Goal: Task Accomplishment & Management: Manage account settings

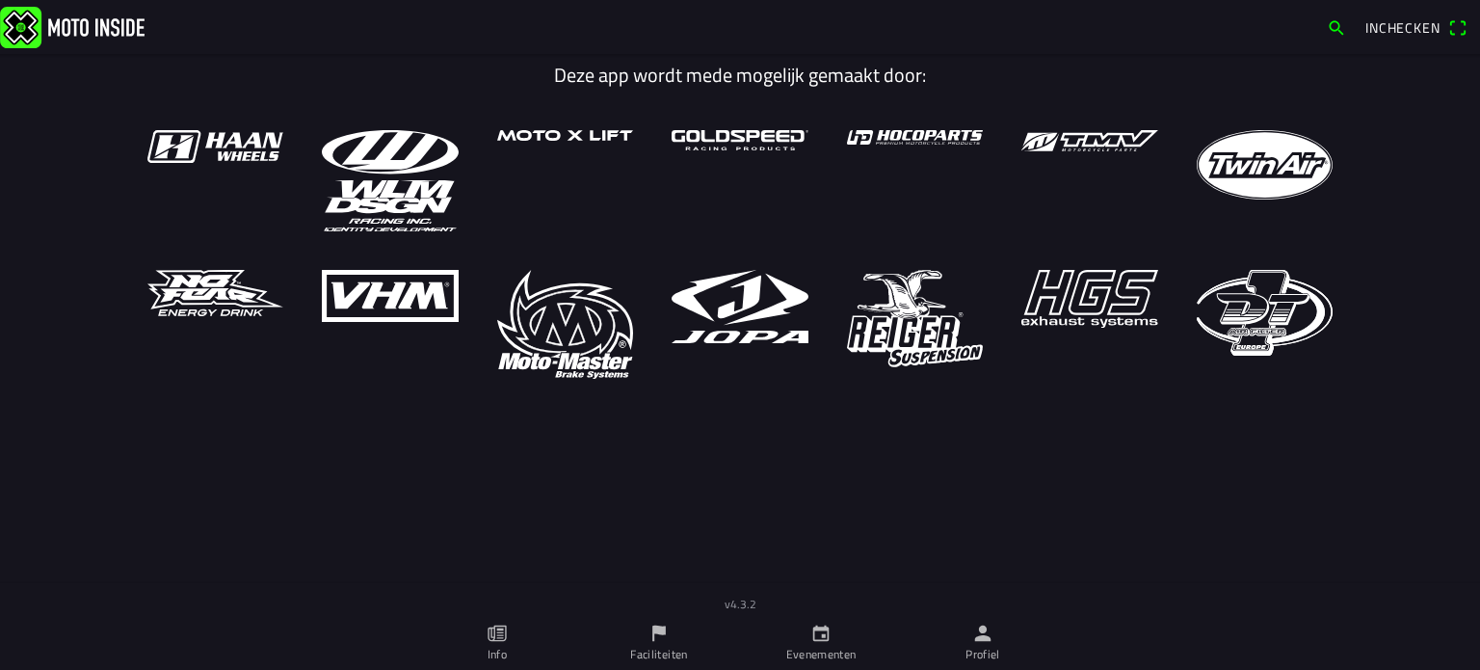
click at [987, 643] on icon "person" at bounding box center [982, 632] width 21 height 21
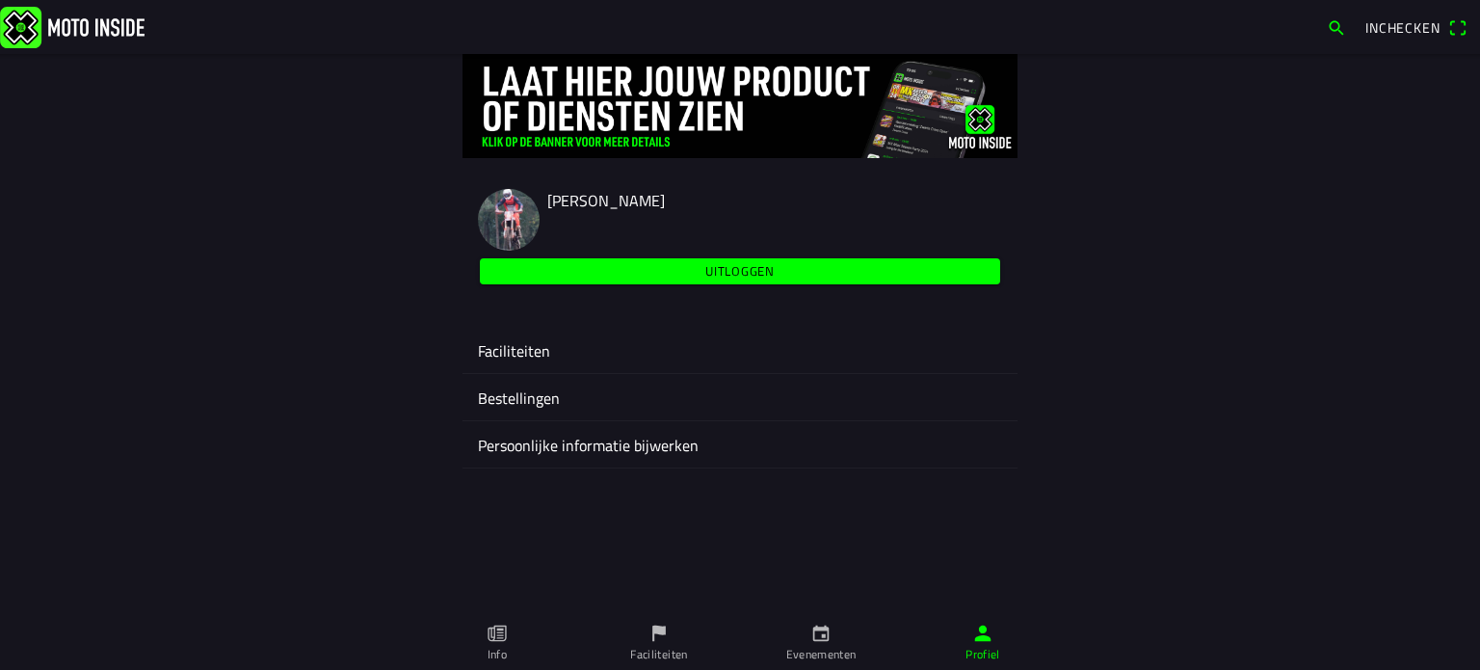
click at [534, 346] on ion-label "Faciliteiten" at bounding box center [740, 350] width 524 height 23
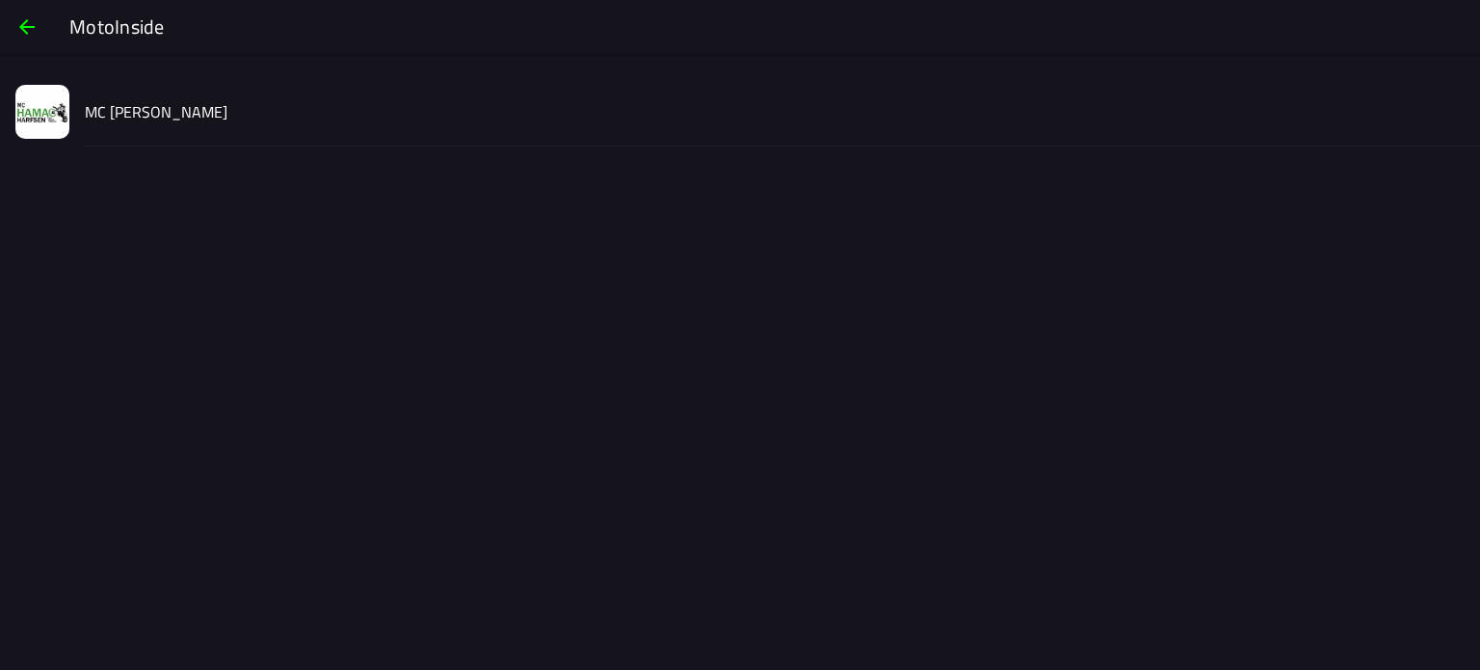
click at [0, 0] on slot "MC [PERSON_NAME]" at bounding box center [0, 0] width 0 height 0
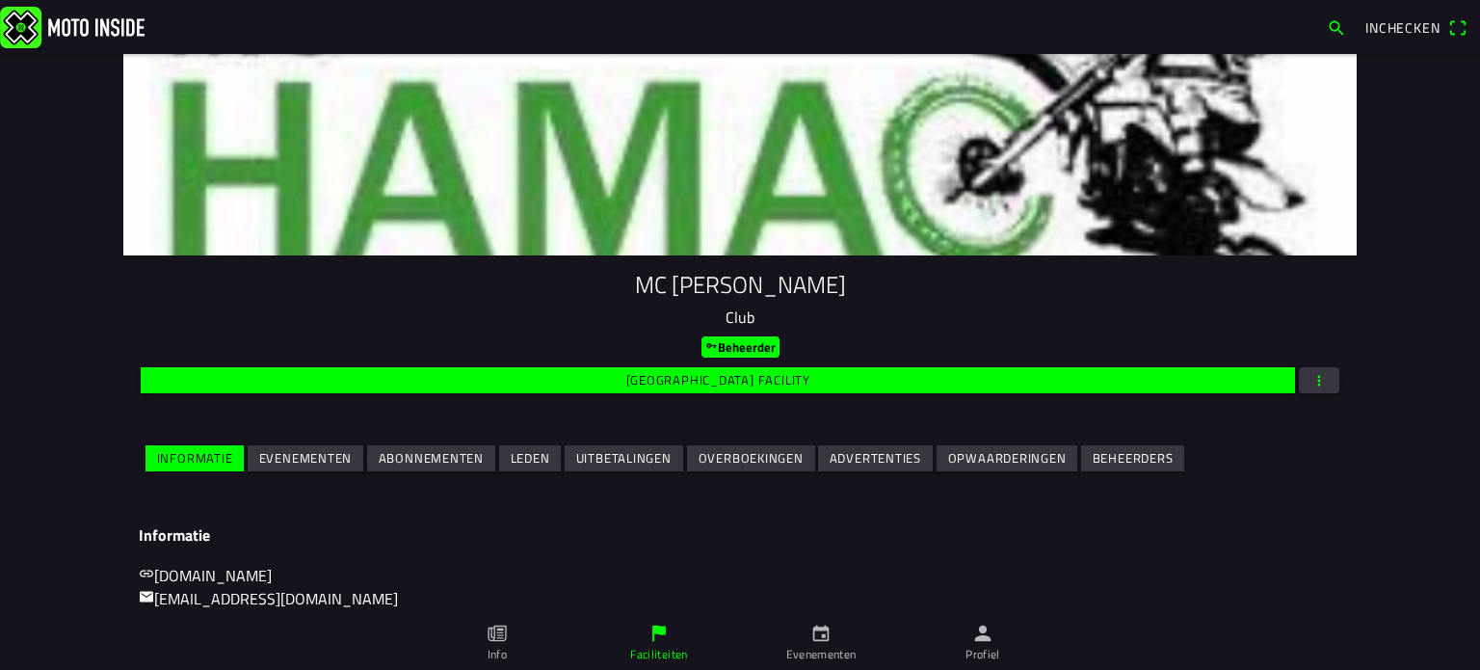
click at [821, 643] on icon "calendar" at bounding box center [820, 632] width 21 height 21
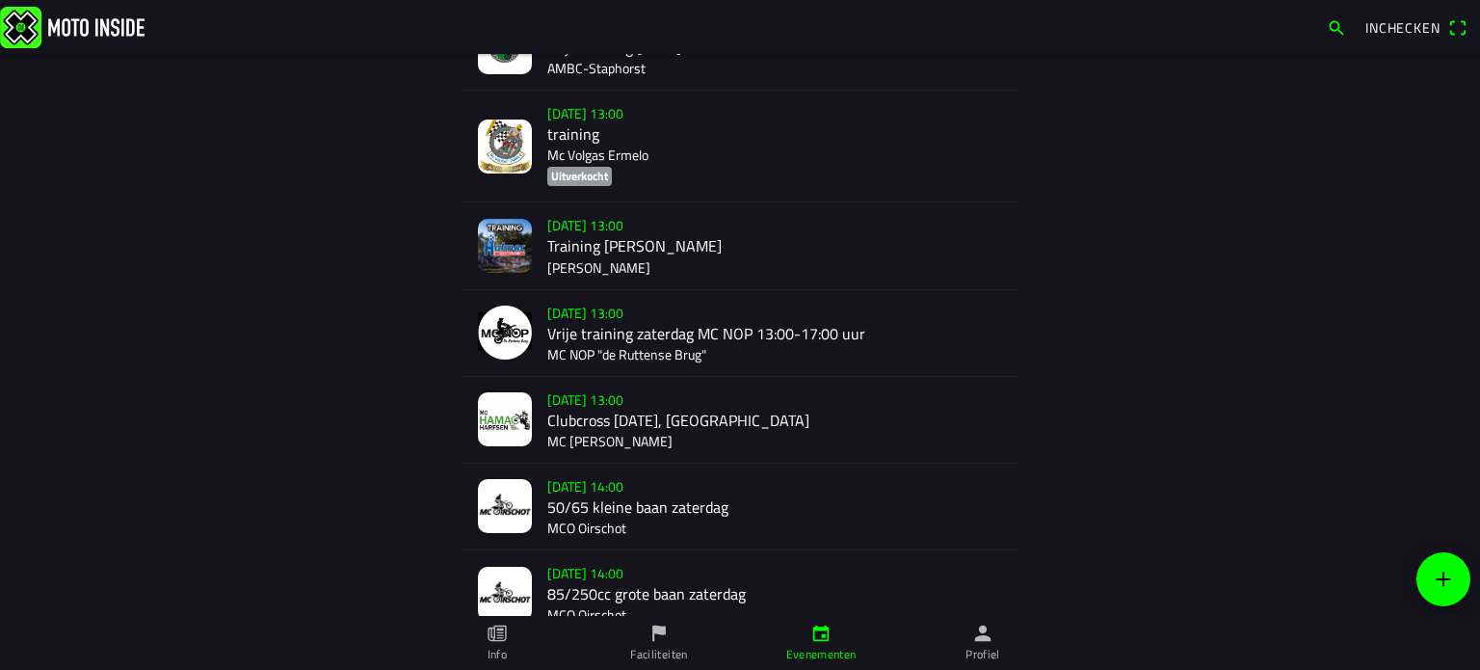
scroll to position [609, 0]
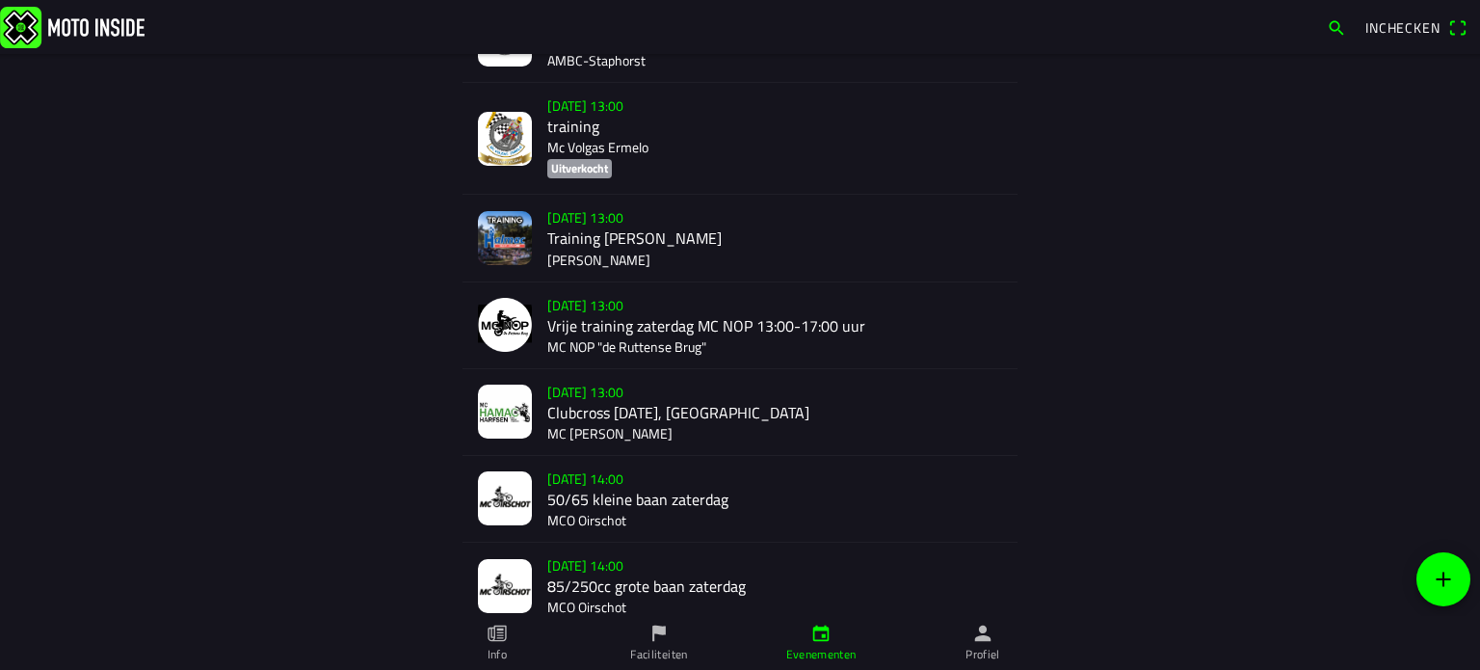
click at [601, 378] on div "[DATE] 13:00 Clubcross [DATE], Harfsen MC [PERSON_NAME]" at bounding box center [774, 412] width 455 height 86
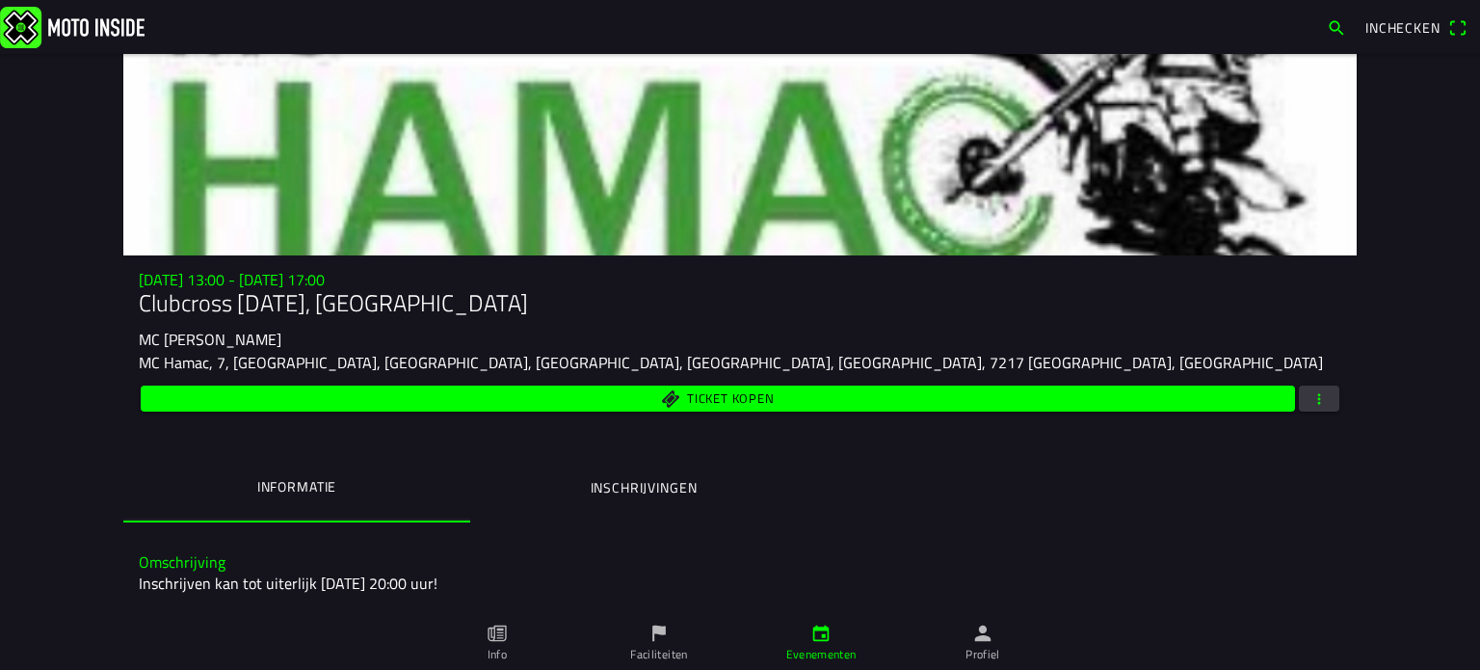
click at [1304, 414] on div "Ticket kopen" at bounding box center [740, 399] width 1203 height 34
click at [1310, 406] on span "button" at bounding box center [1318, 398] width 17 height 26
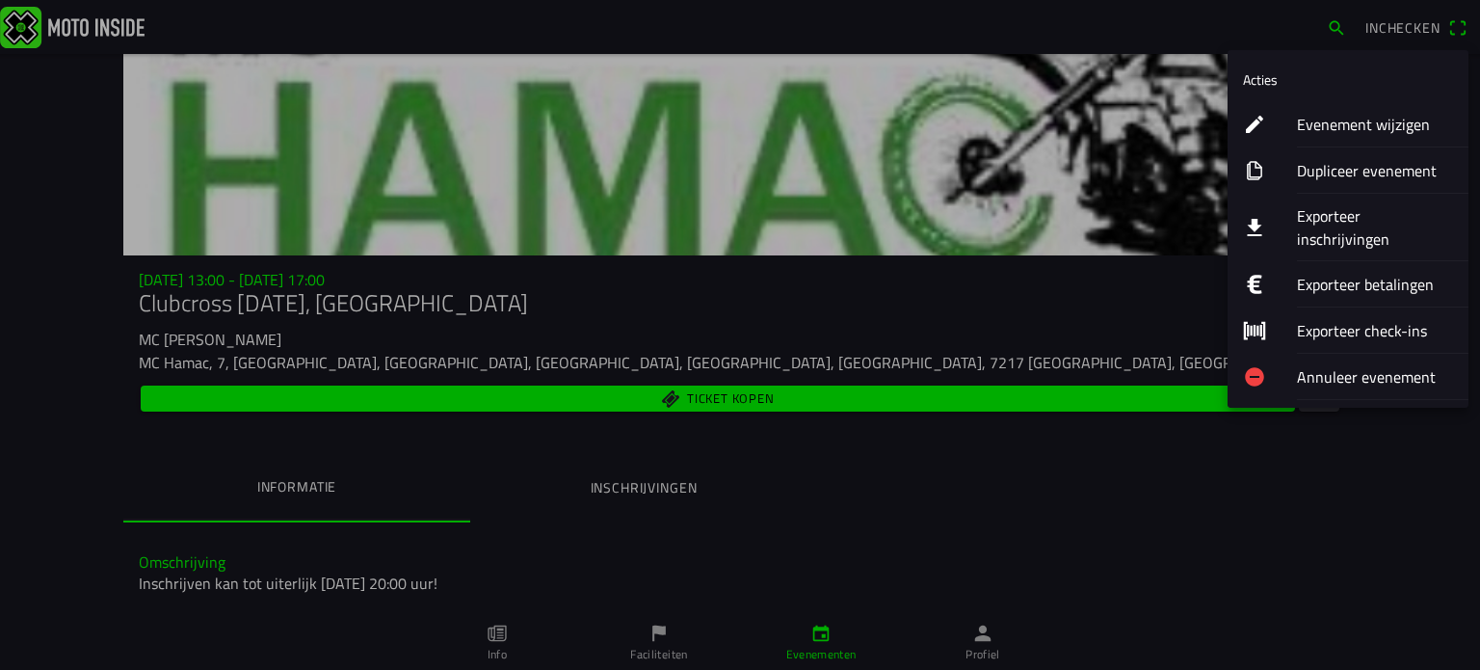
click at [1371, 132] on ion-label "Evenement wijzigen" at bounding box center [1375, 124] width 156 height 23
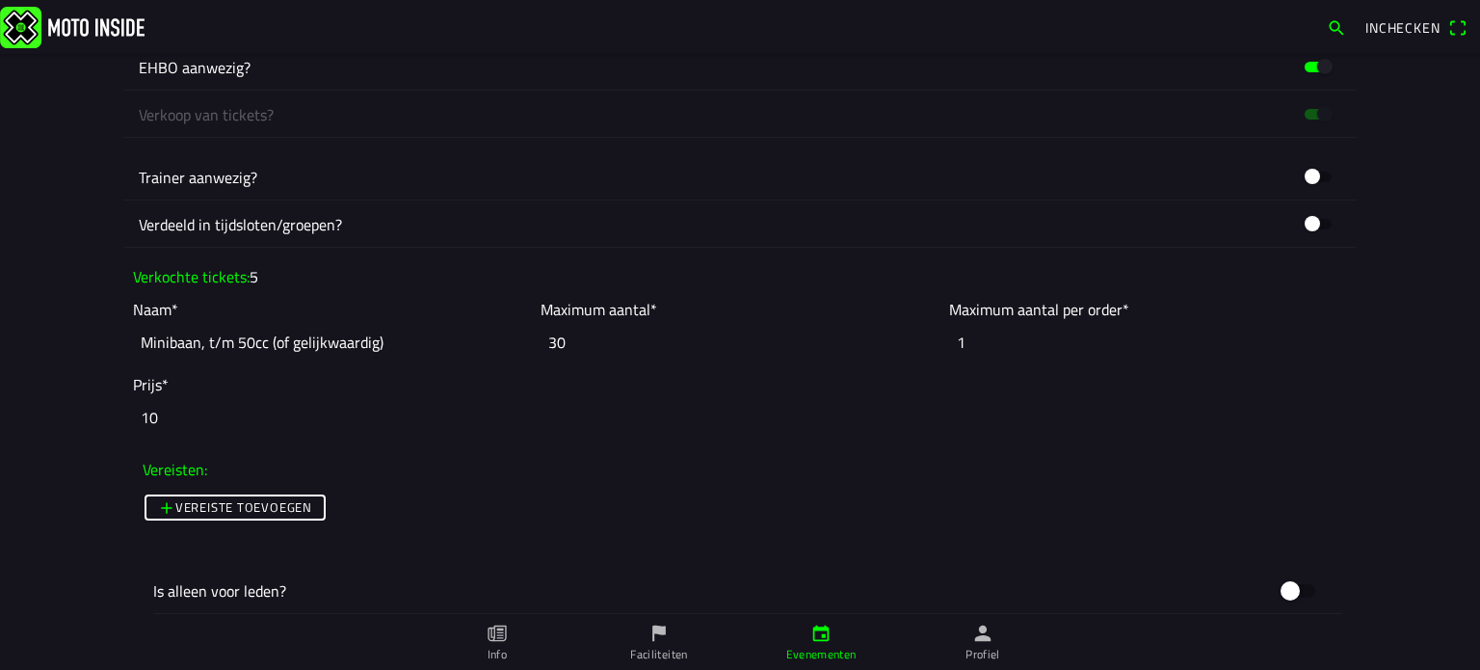
scroll to position [1424, 0]
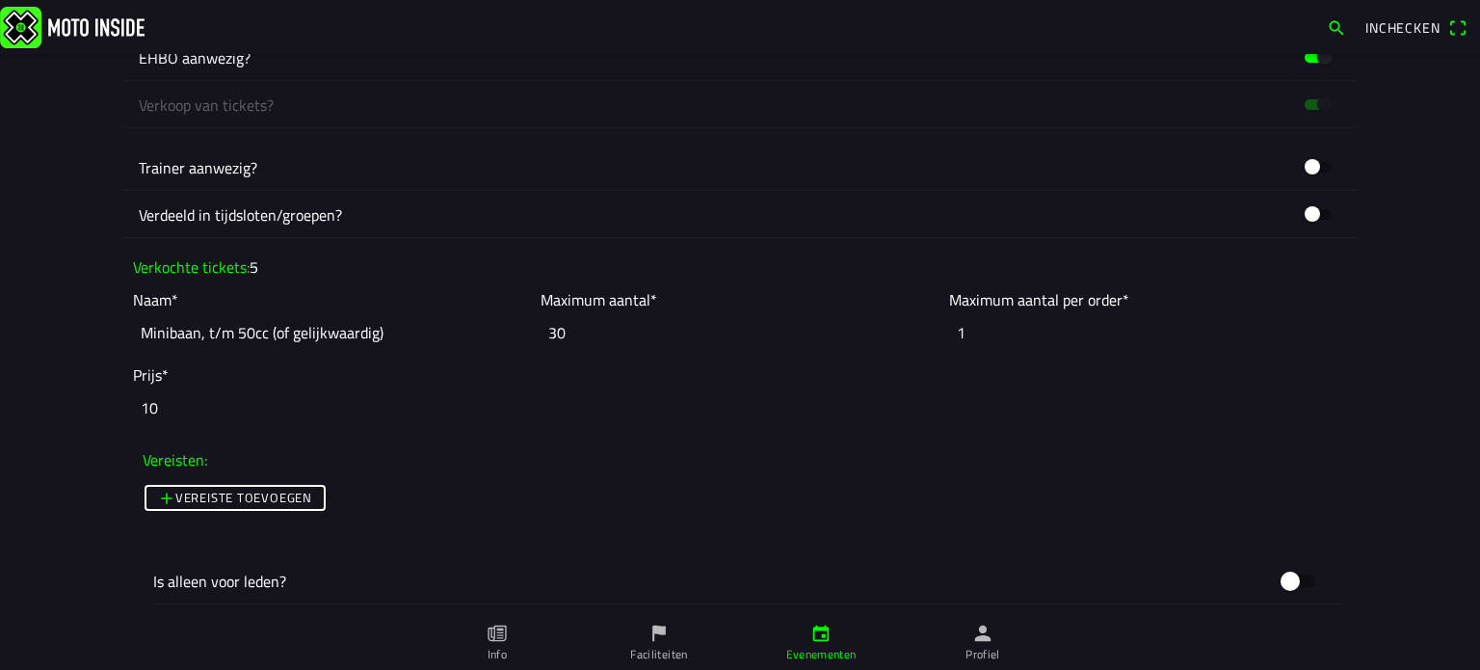
drag, startPoint x: 567, startPoint y: 329, endPoint x: 454, endPoint y: 319, distance: 113.1
click at [0, 0] on slot "Naam* Minibaan, t/m 50cc (of gelijkwaardig) Maximum aantal* 30 Maximum aantal p…" at bounding box center [0, 0] width 0 height 0
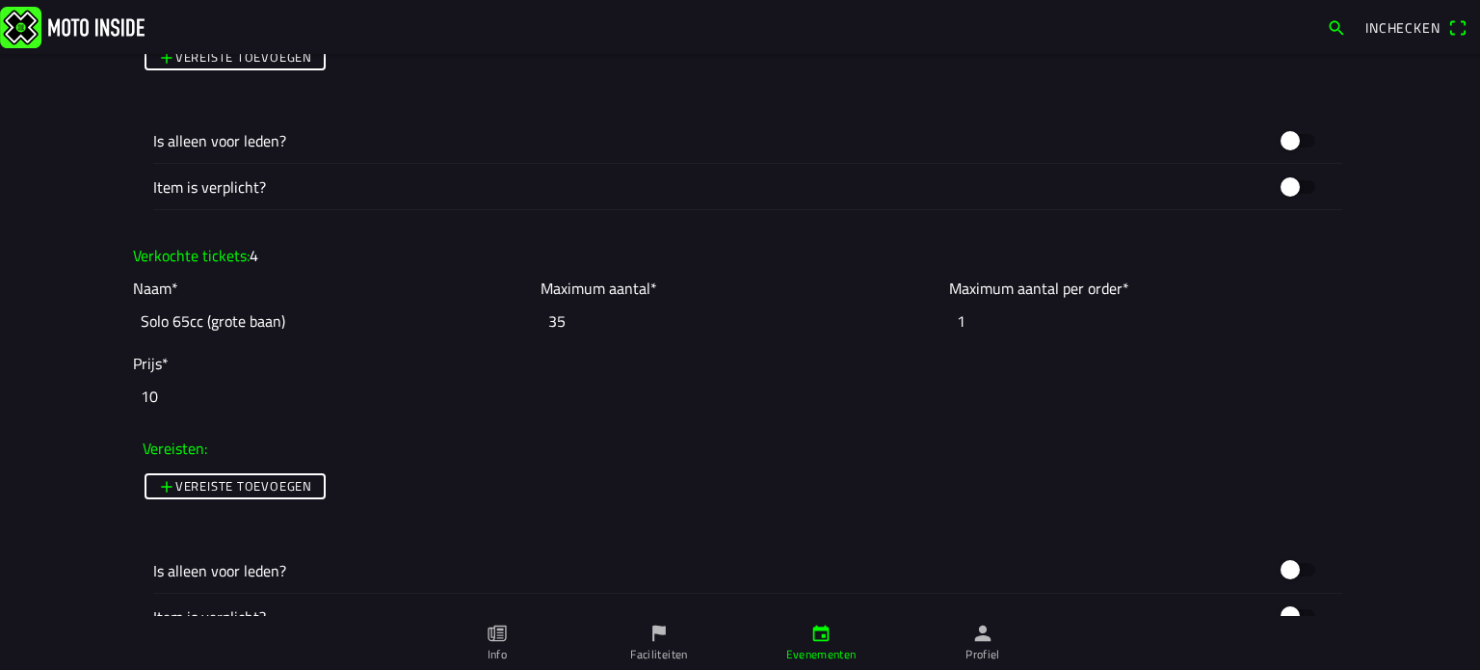
scroll to position [1874, 0]
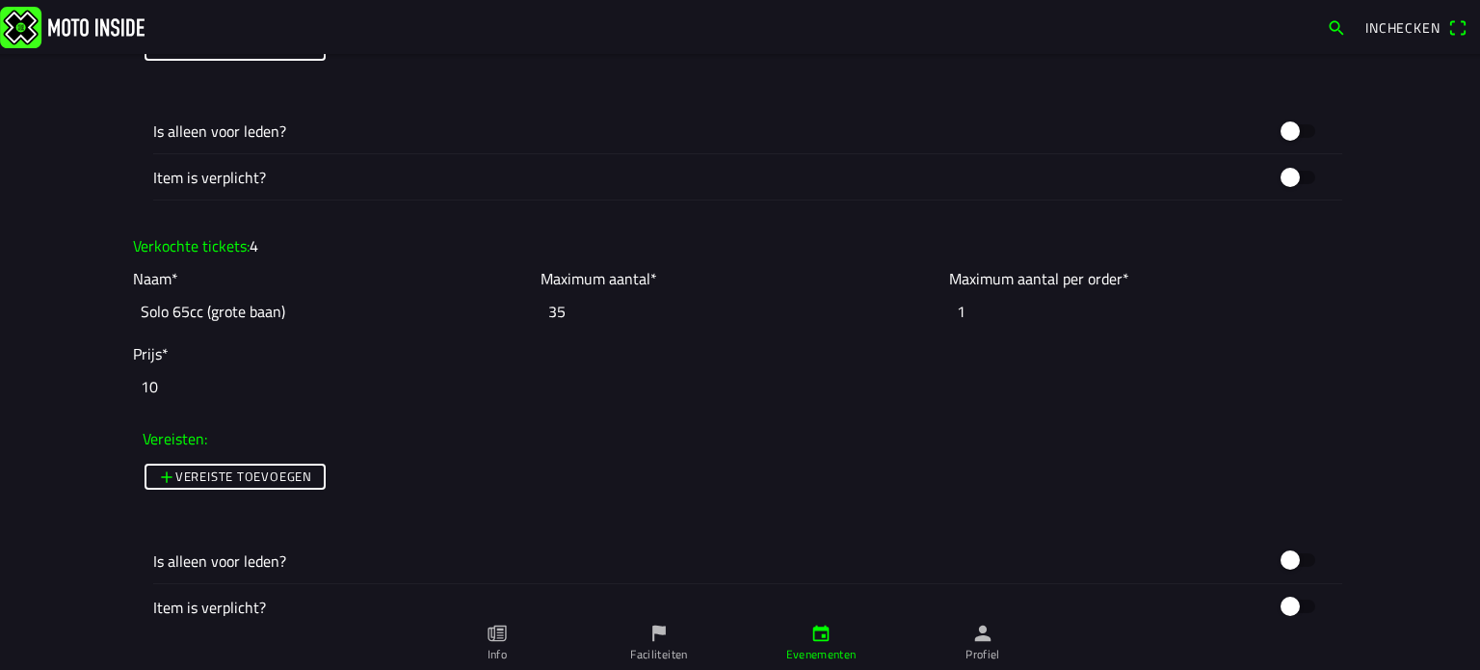
type input "5"
drag, startPoint x: 570, startPoint y: 308, endPoint x: 439, endPoint y: 298, distance: 131.5
click at [0, 0] on slot "Naam* Solo 65cc (grote baan) Maximum aantal* 35 Maximum aantal per order* 1" at bounding box center [0, 0] width 0 height 0
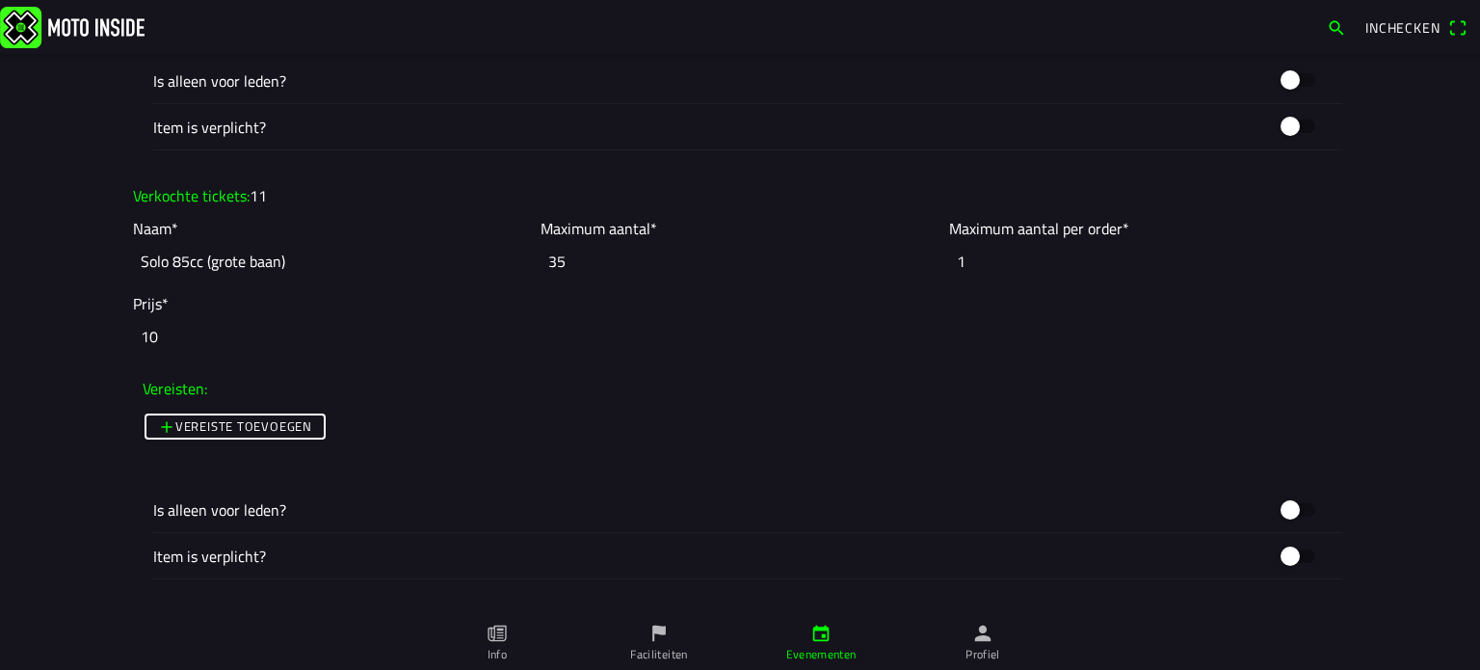
scroll to position [2374, 0]
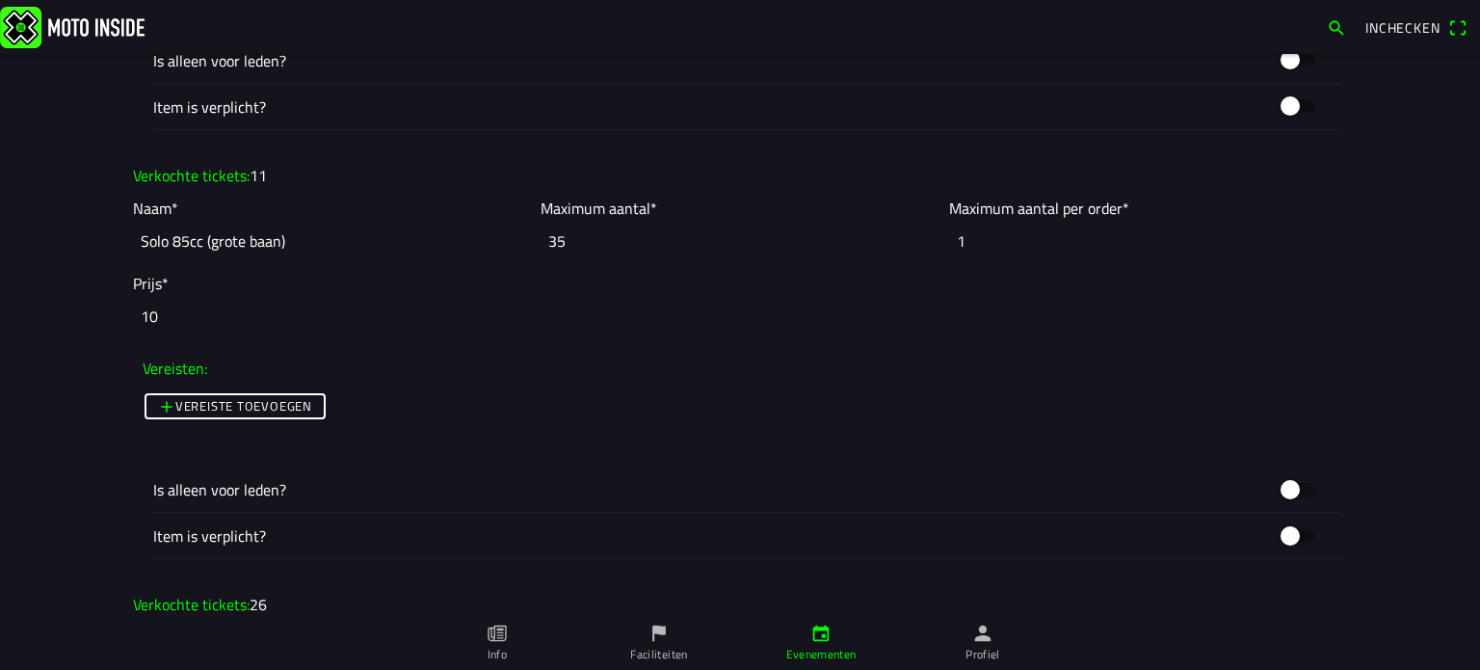
type input "4"
drag, startPoint x: 586, startPoint y: 246, endPoint x: 486, endPoint y: 245, distance: 100.2
click at [0, 0] on slot "Naam* Solo 85cc (grote baan) Maximum aantal* 35 Maximum aantal per order* 1" at bounding box center [0, 0] width 0 height 0
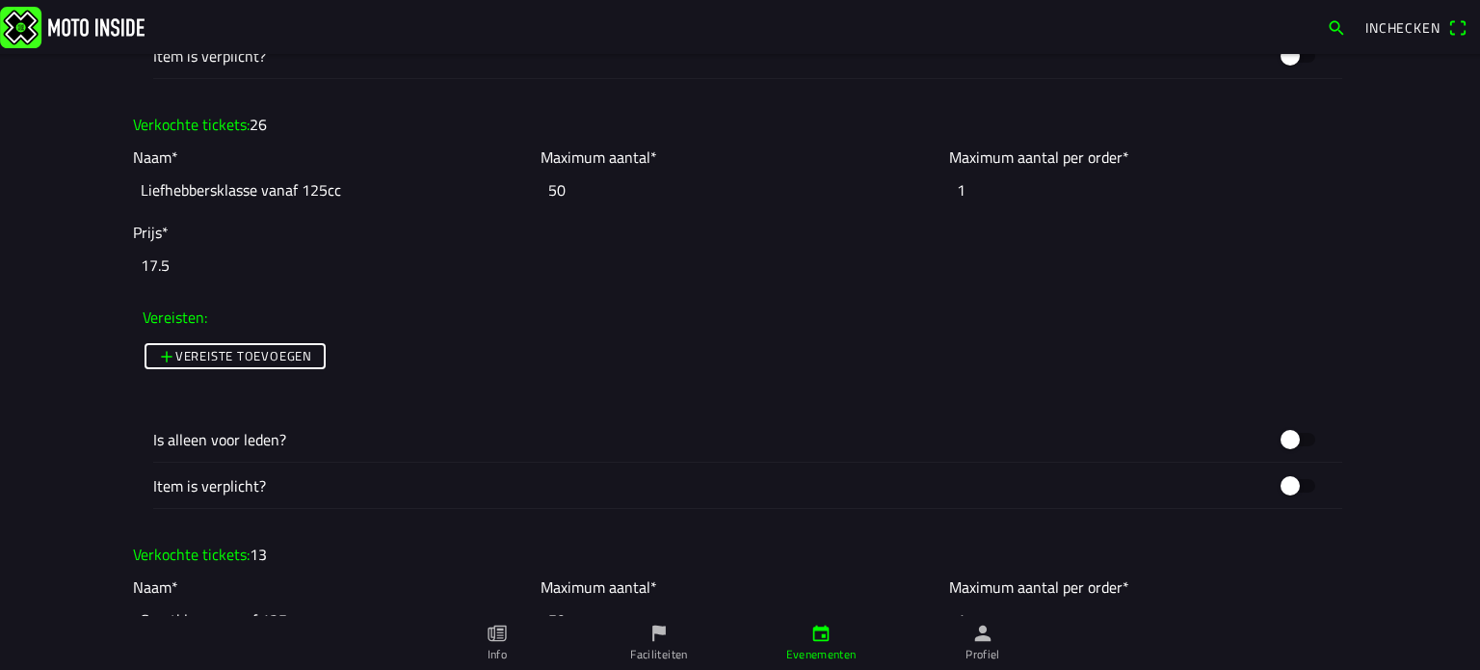
scroll to position [2874, 0]
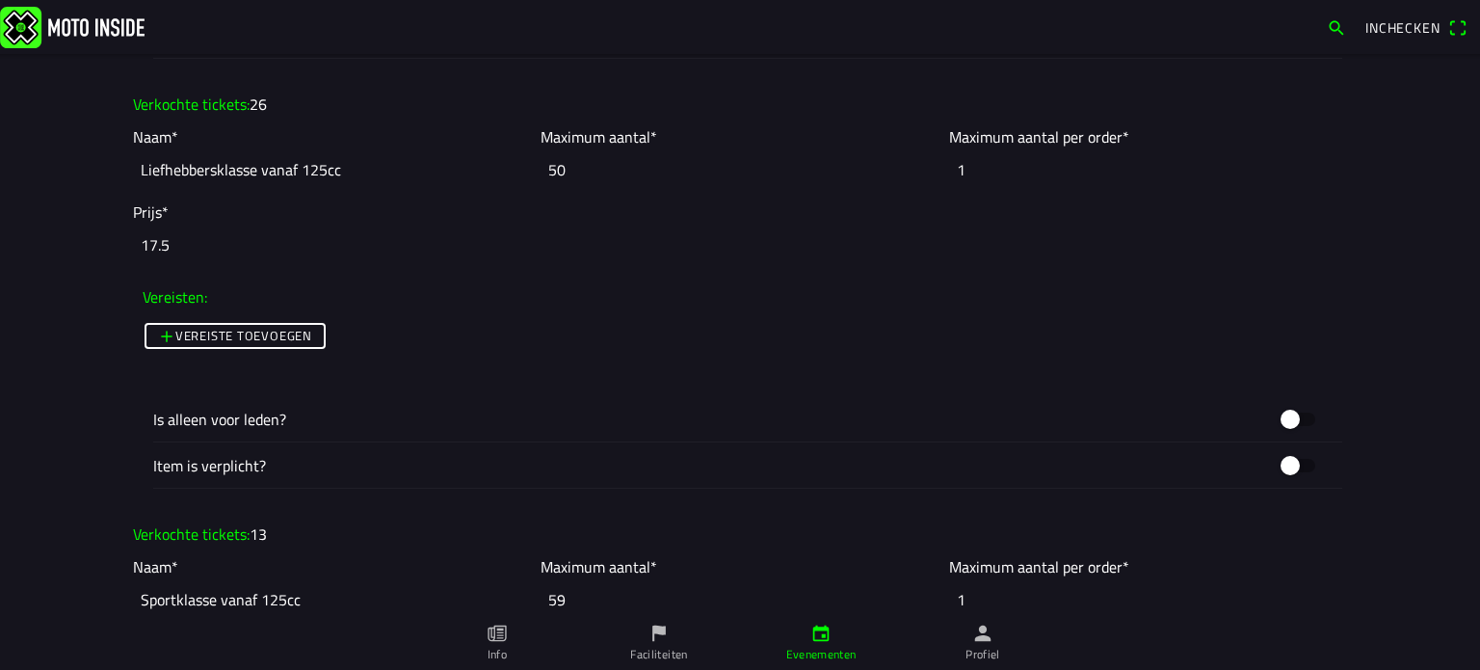
type input "11"
drag, startPoint x: 599, startPoint y: 176, endPoint x: 486, endPoint y: 162, distance: 114.6
click at [0, 0] on slot "Naam* Liefhebbersklasse vanaf 125cc Maximum aantal* 50 Maximum aantal per order…" at bounding box center [0, 0] width 0 height 0
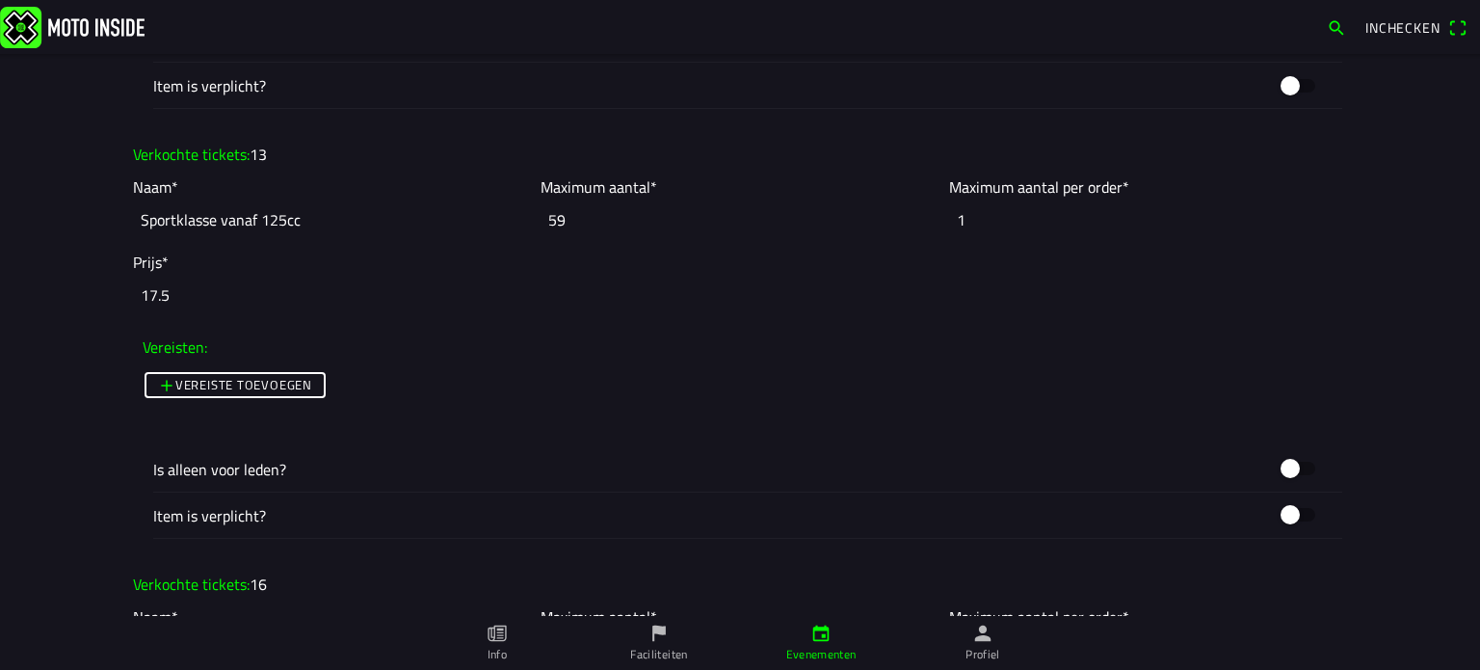
scroll to position [3294, 0]
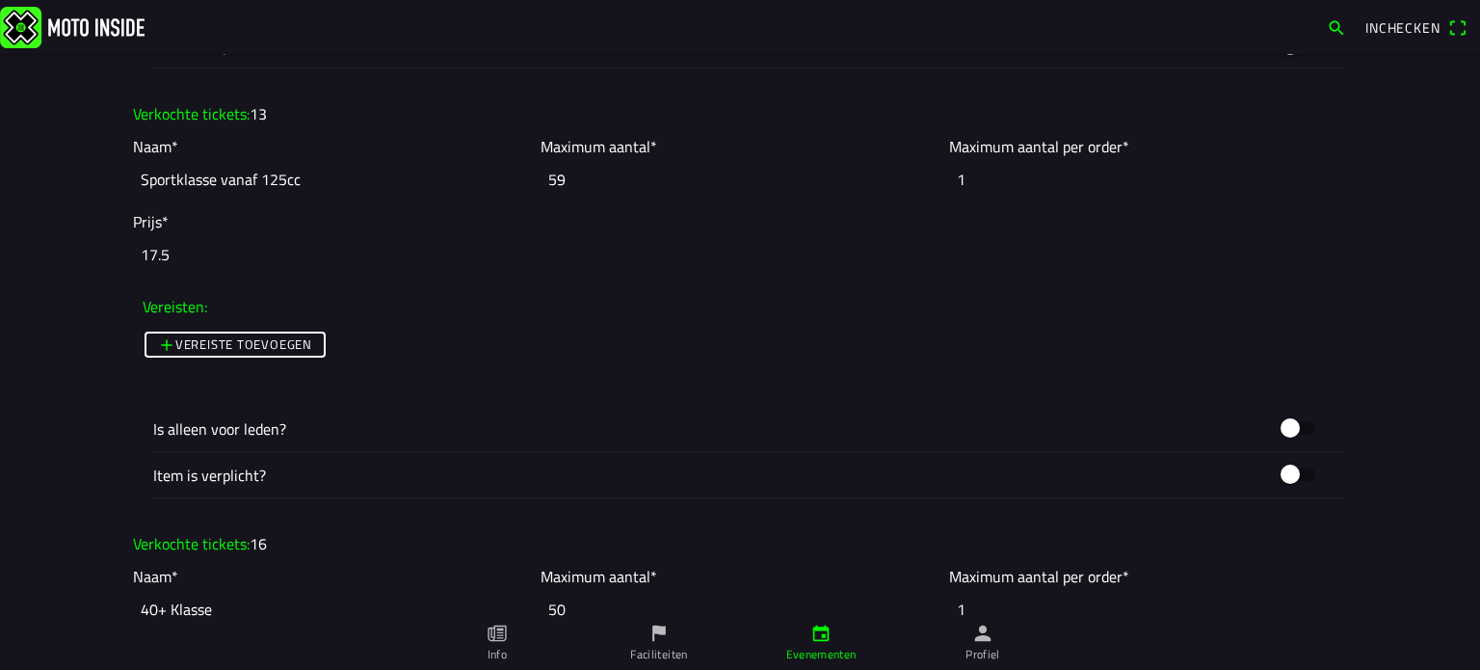
type input "26"
drag, startPoint x: 574, startPoint y: 180, endPoint x: 437, endPoint y: 142, distance: 142.2
click at [0, 0] on slot "Naam* Sportklasse vanaf 125cc Maximum aantal* 59 Maximum aantal per order* 1" at bounding box center [0, 0] width 0 height 0
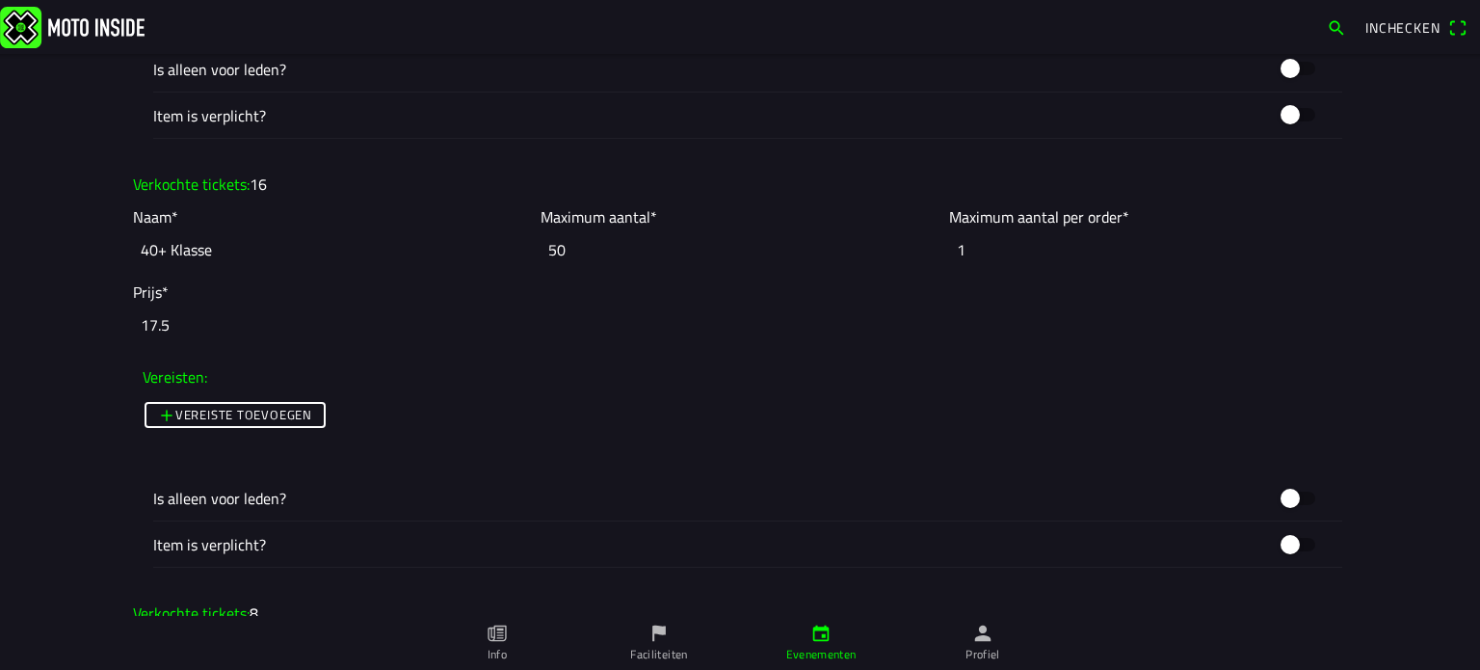
scroll to position [3664, 0]
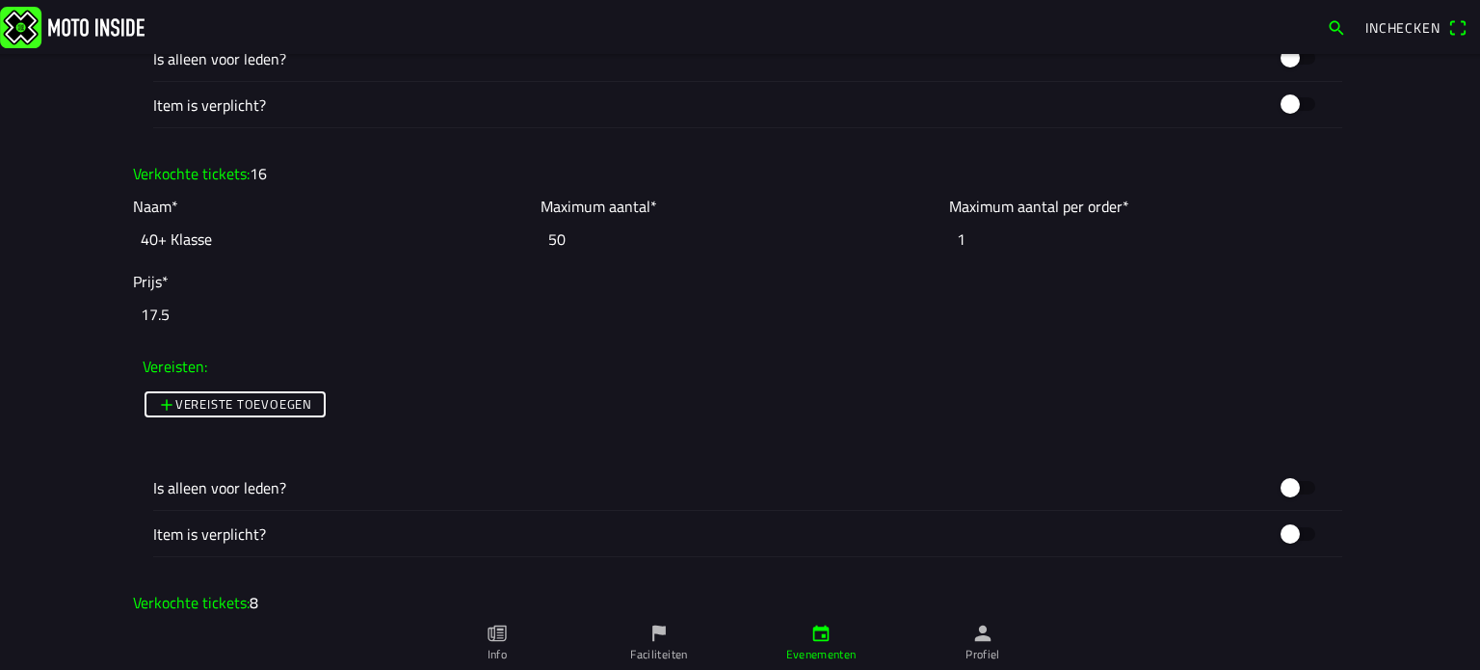
type input "13"
drag, startPoint x: 594, startPoint y: 236, endPoint x: 446, endPoint y: 184, distance: 156.3
click at [0, 0] on slot "Verkochte tickets: 16 Naam* 40+ Klasse Maximum aantal* 50 Maximum aantal per or…" at bounding box center [0, 0] width 0 height 0
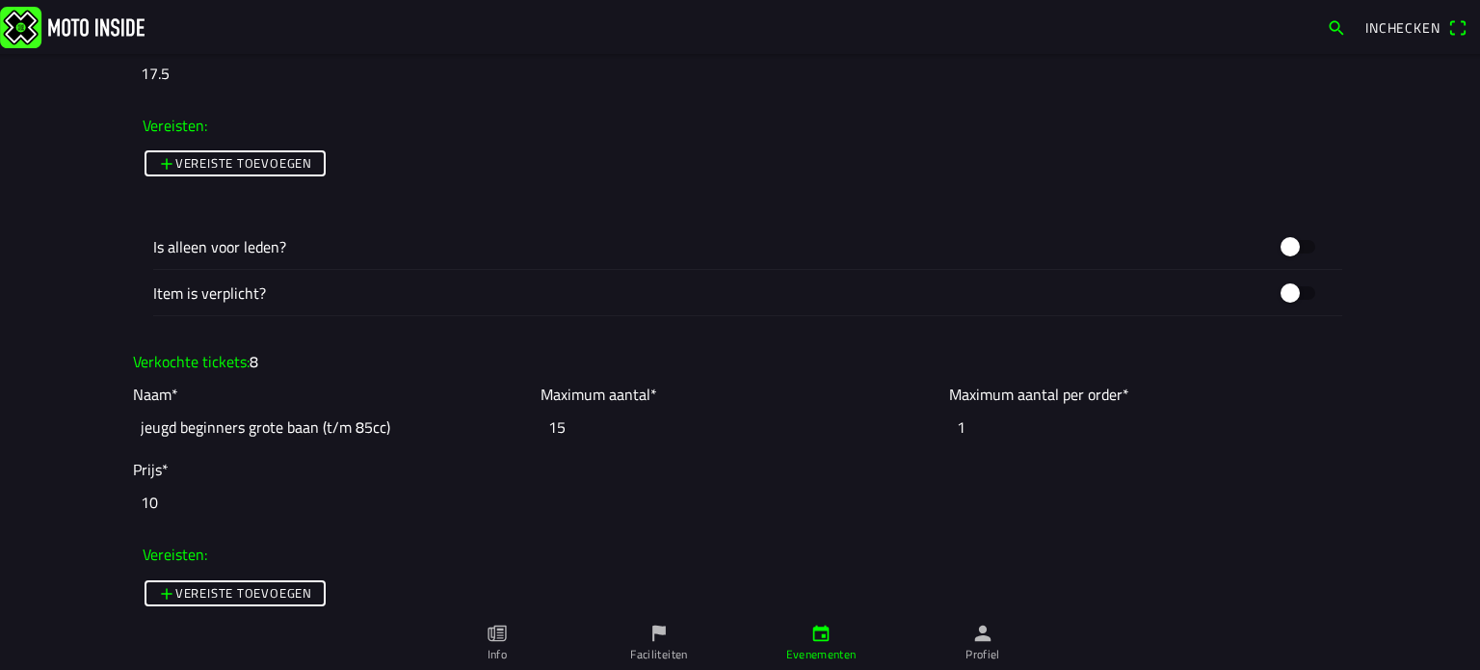
scroll to position [3916, 0]
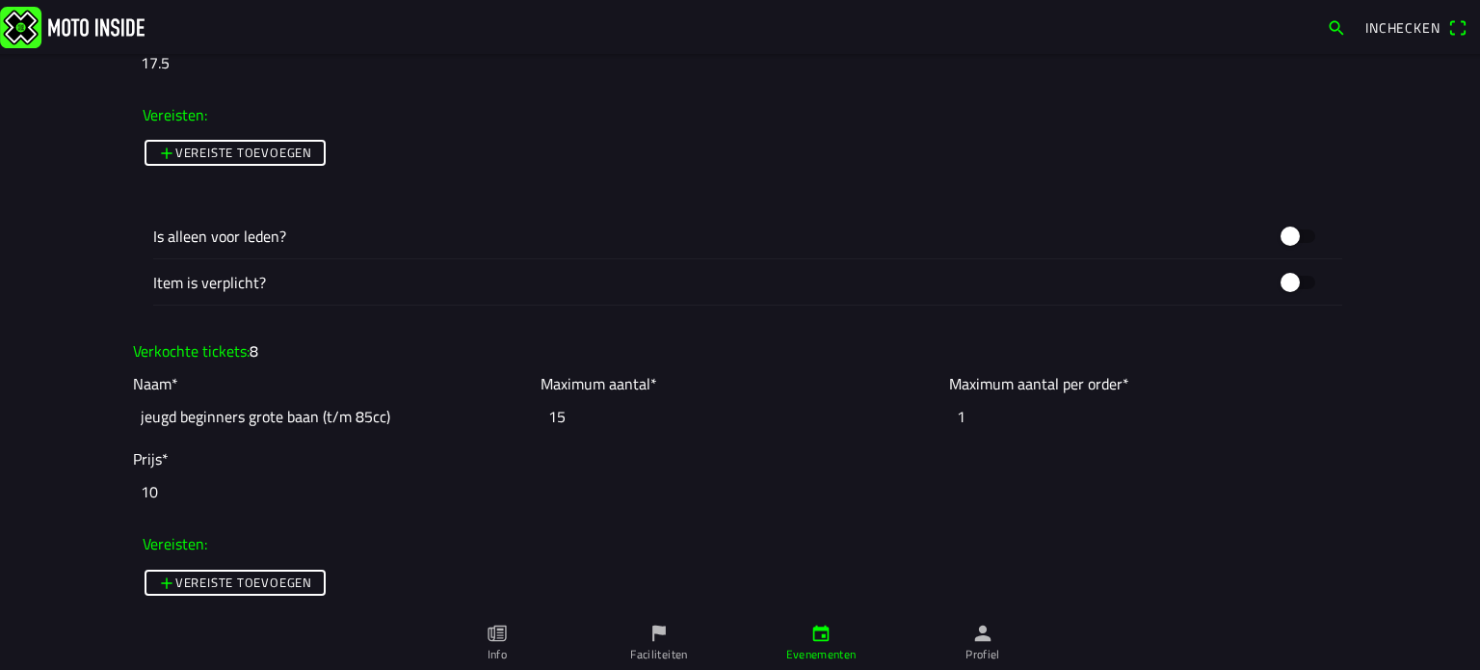
type input "16"
drag, startPoint x: 572, startPoint y: 408, endPoint x: 383, endPoint y: 396, distance: 190.2
click at [0, 0] on slot "Naam* jeugd beginners grote baan (t/m 85cc) Maximum aantal* 15 Maximum aantal p…" at bounding box center [0, 0] width 0 height 0
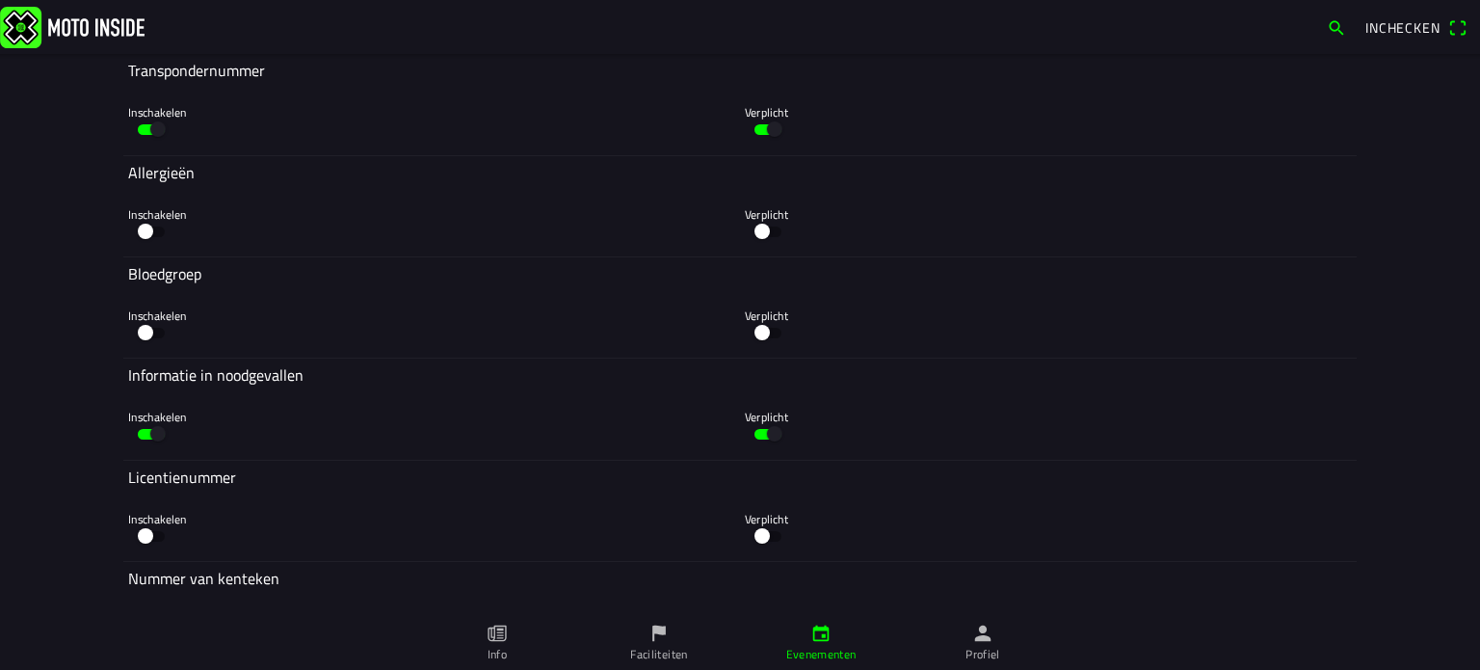
scroll to position [6872, 0]
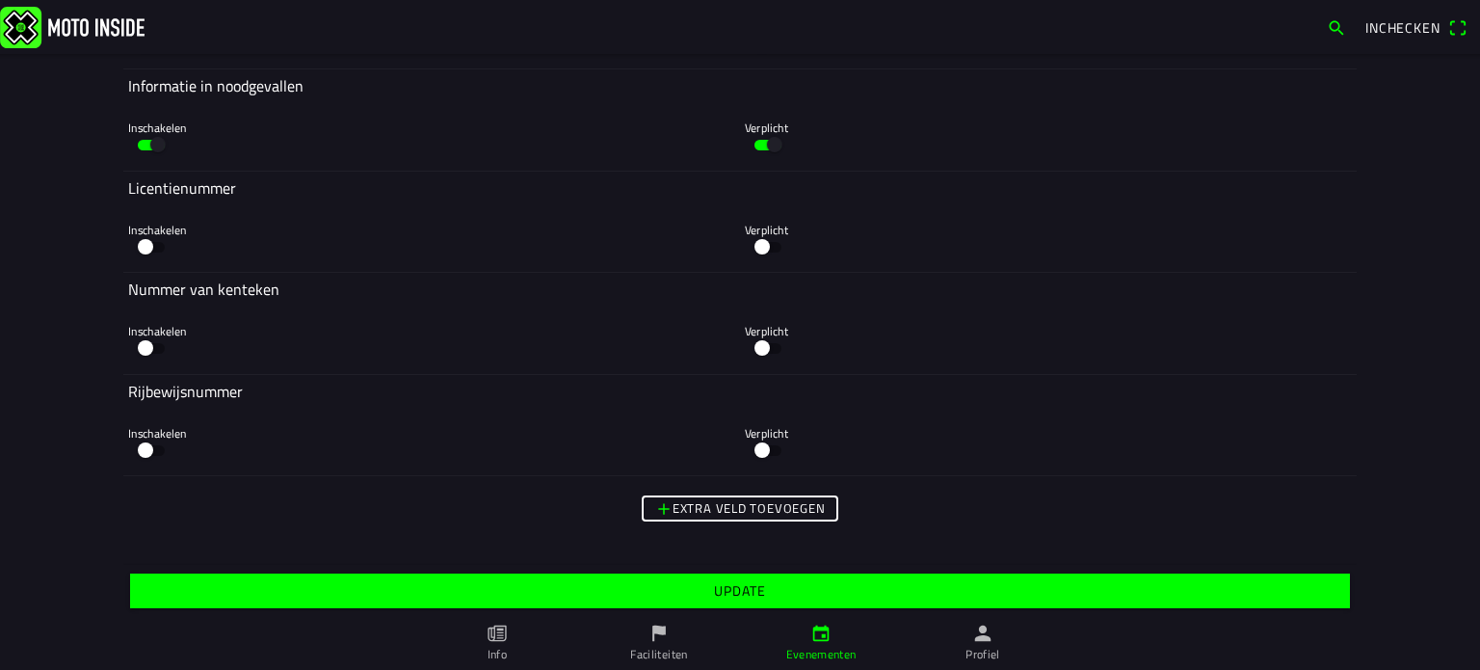
type input "8"
click at [867, 590] on span "Update" at bounding box center [740, 590] width 1190 height 35
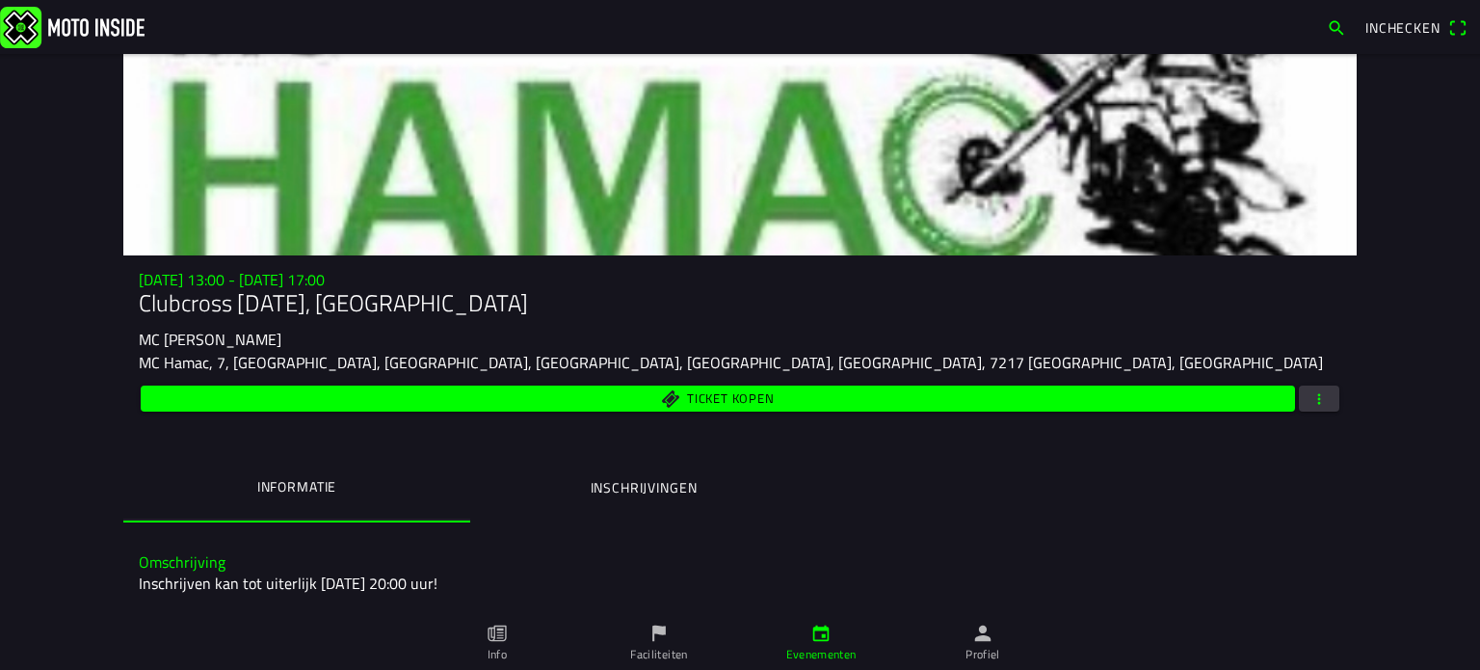
click at [93, 20] on img at bounding box center [72, 26] width 145 height 41
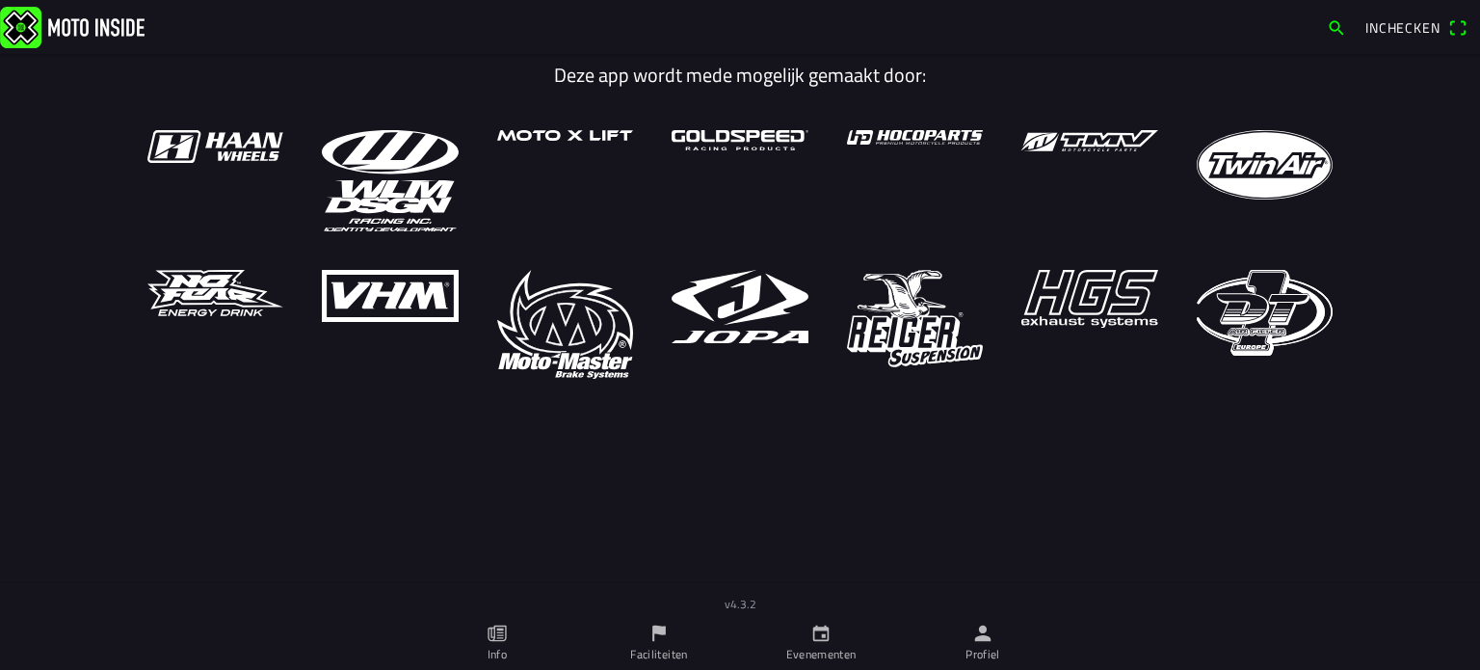
click at [832, 648] on ion-label "Evenementen" at bounding box center [821, 654] width 70 height 17
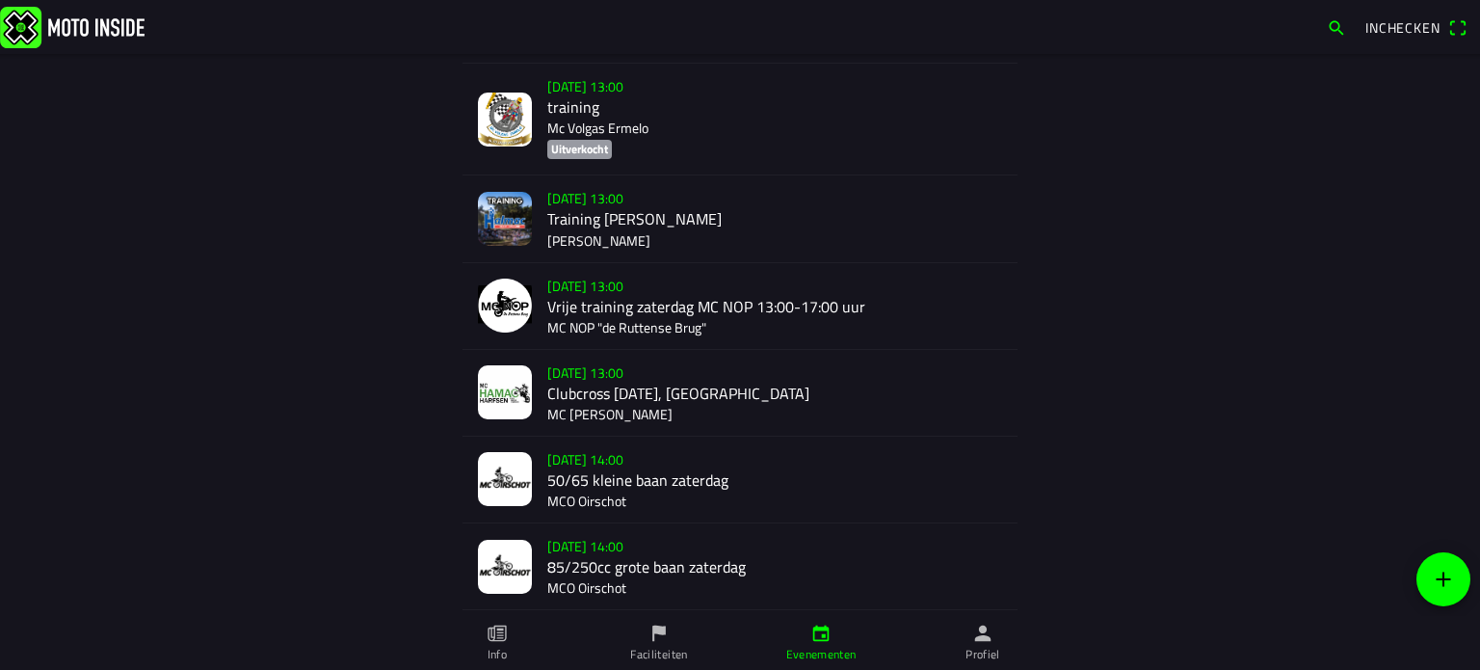
scroll to position [645, 0]
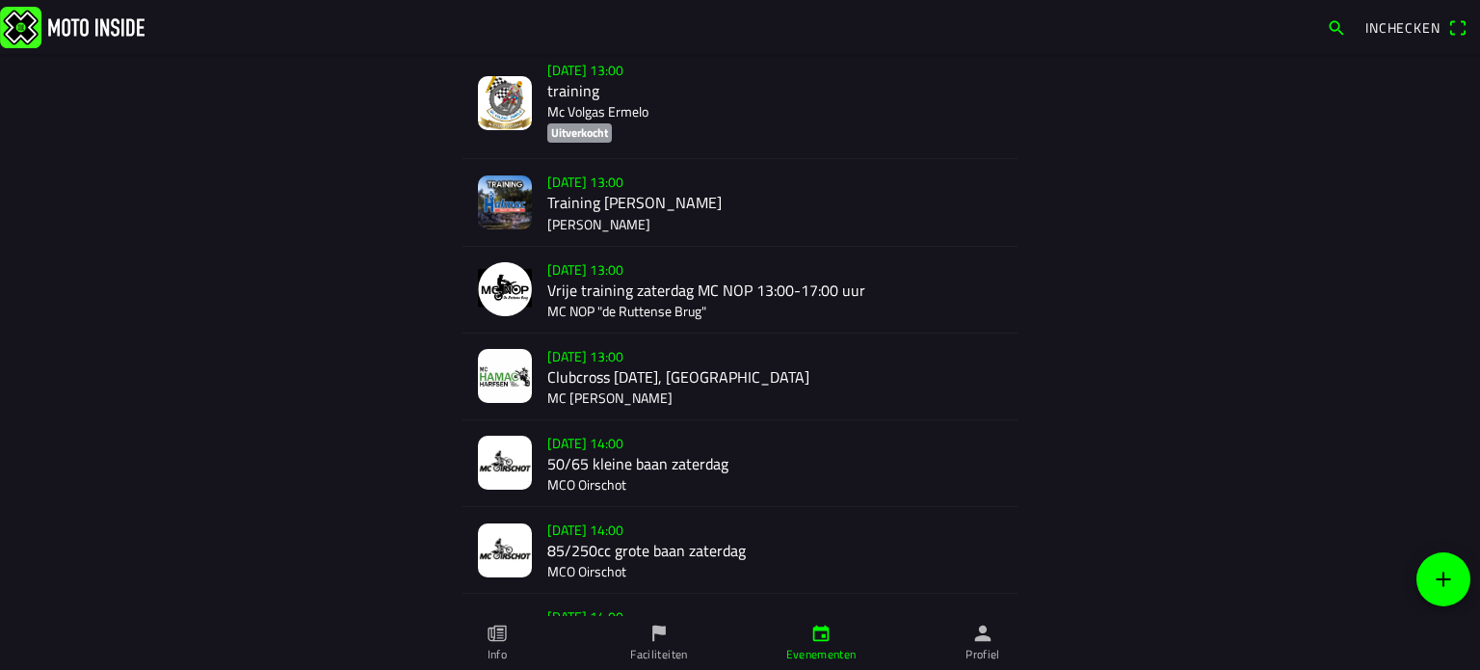
click at [617, 357] on div "[DATE] 13:00 Clubcross [DATE], Harfsen MC [PERSON_NAME]" at bounding box center [774, 376] width 455 height 86
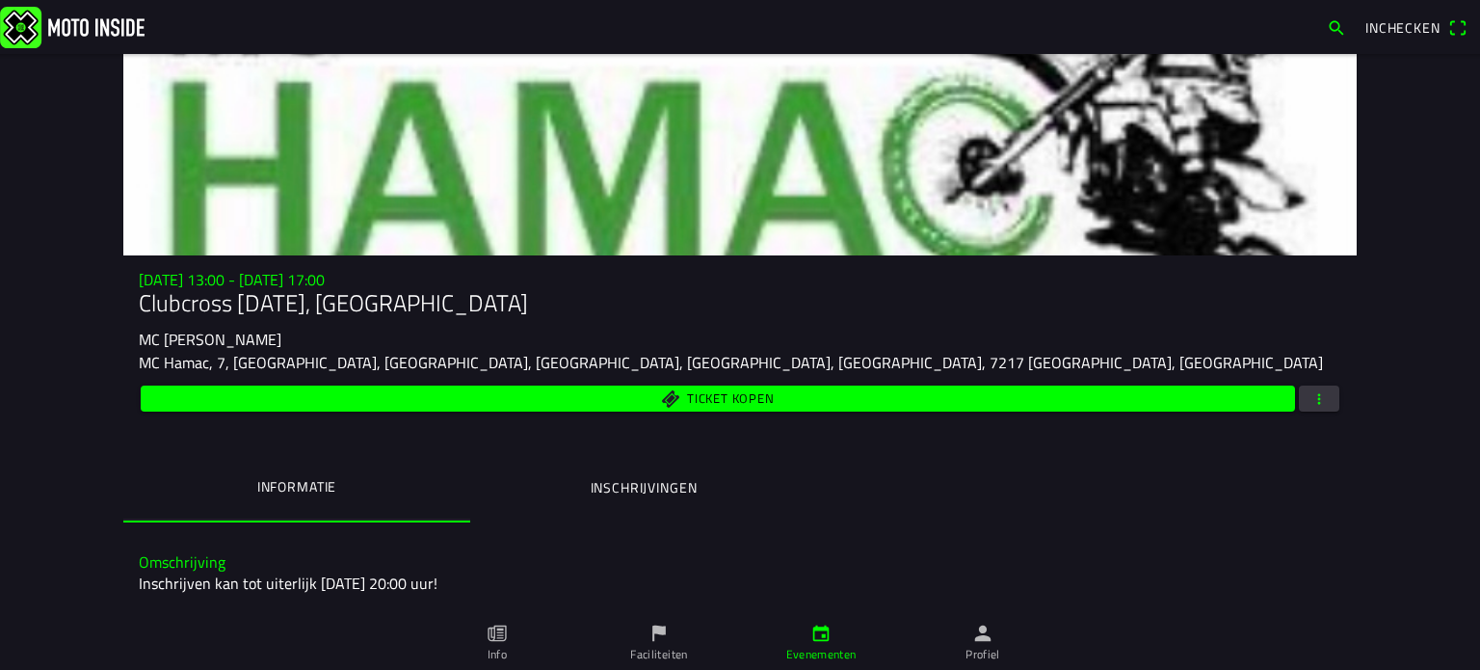
click at [1318, 392] on span "button" at bounding box center [1318, 398] width 17 height 26
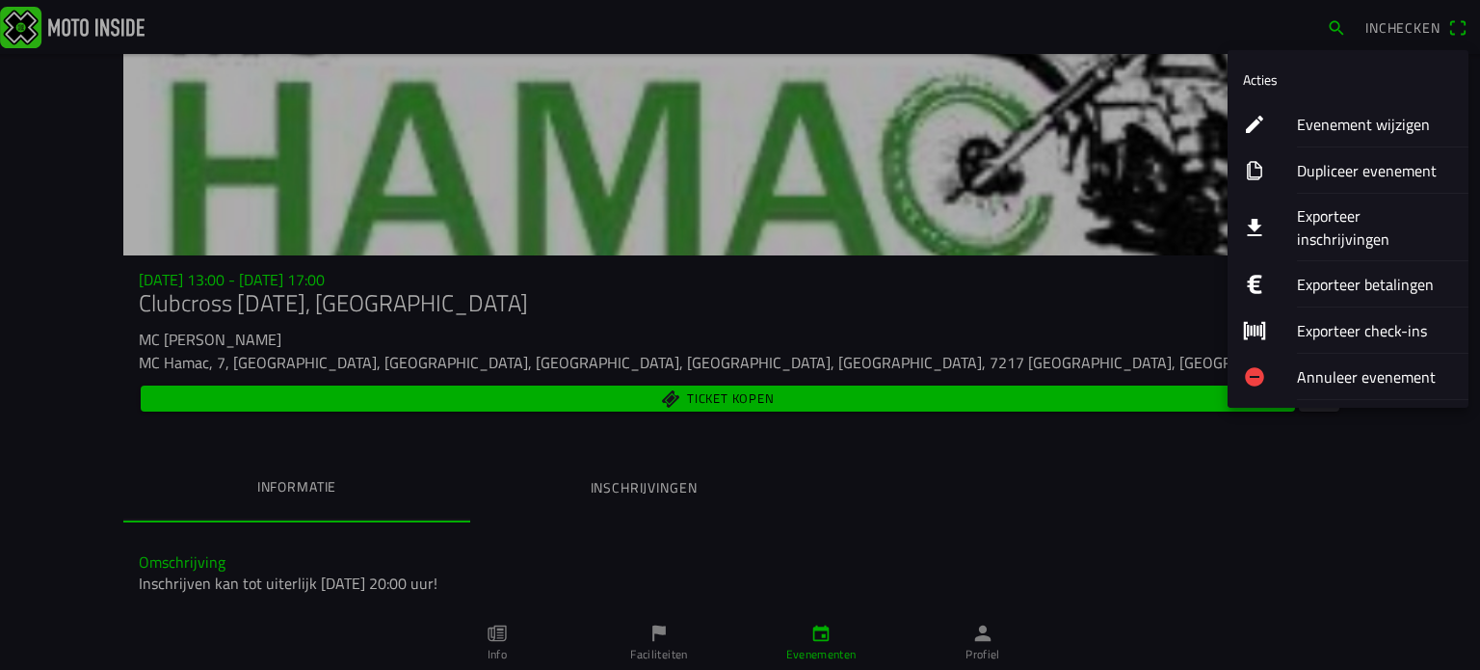
click at [1330, 127] on ion-label "Evenement wijzigen" at bounding box center [1375, 124] width 156 height 23
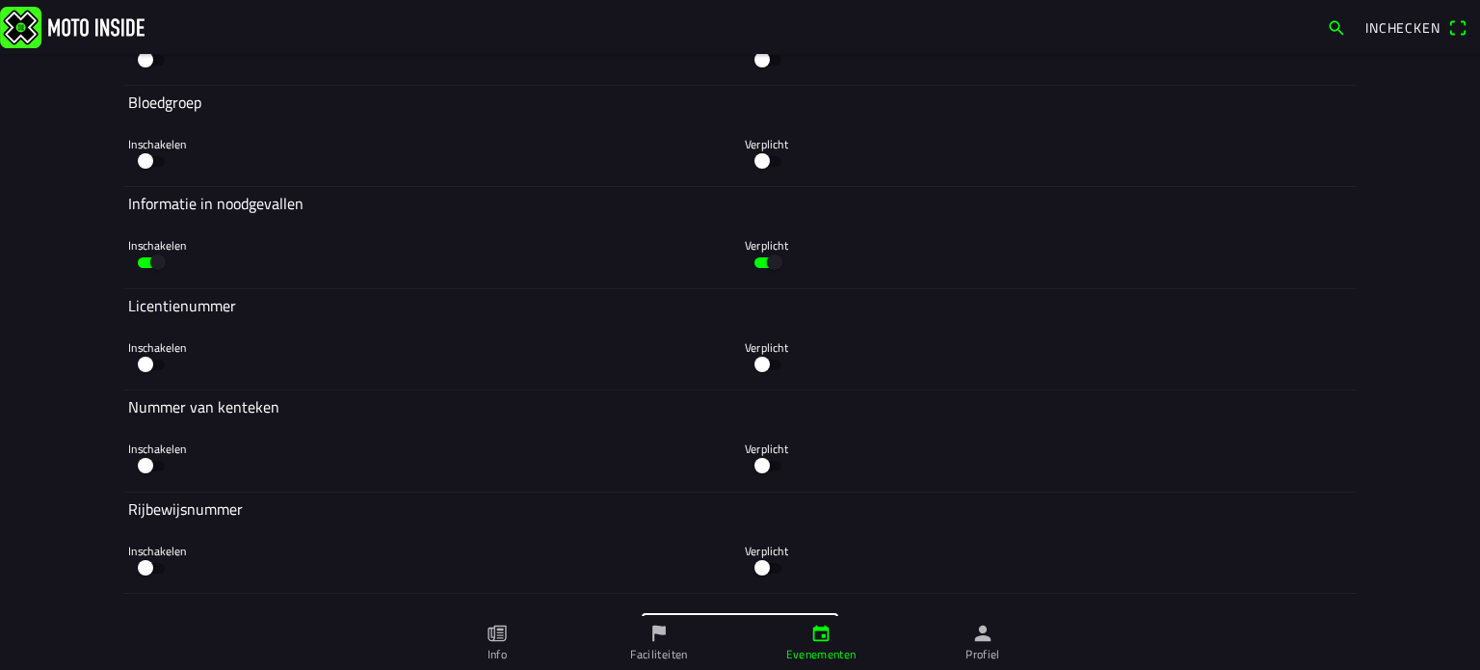
scroll to position [6872, 0]
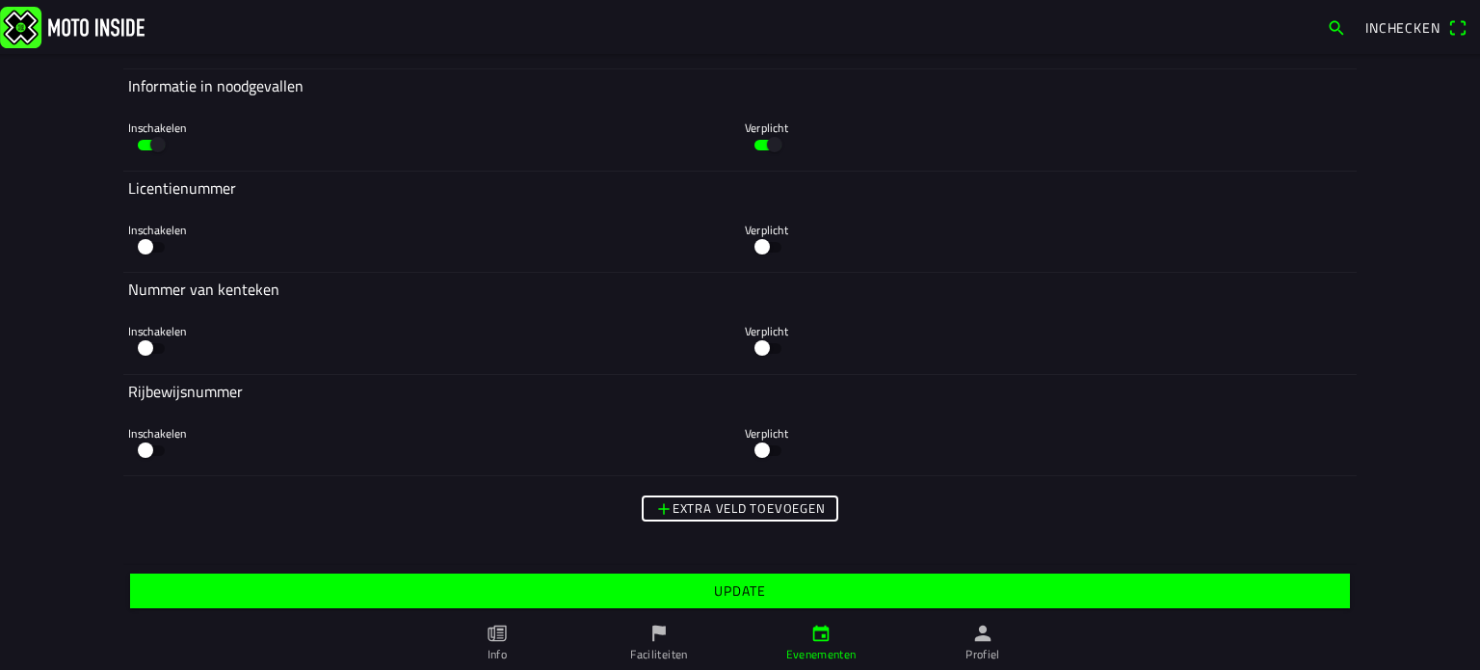
click at [853, 596] on span "Update" at bounding box center [740, 590] width 1190 height 35
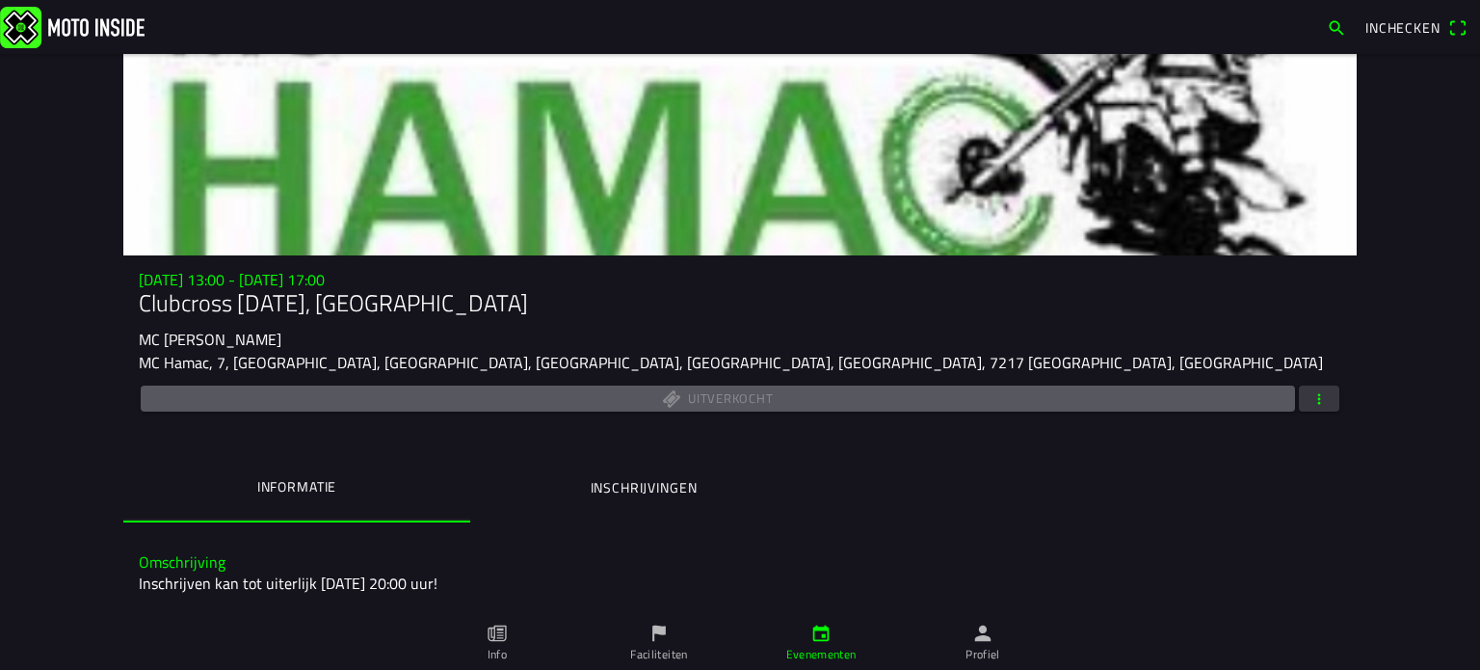
click at [980, 642] on icon "person" at bounding box center [982, 632] width 21 height 21
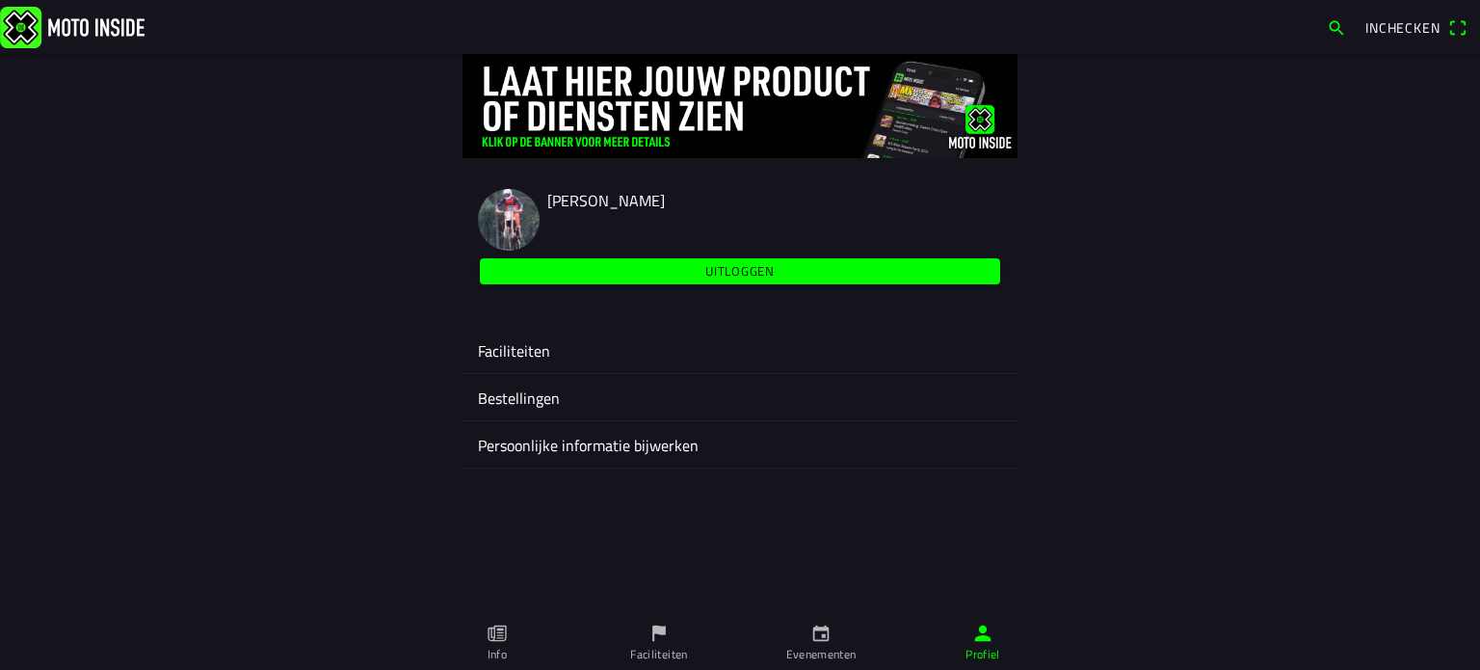
click at [0, 0] on slot "Uitloggen" at bounding box center [0, 0] width 0 height 0
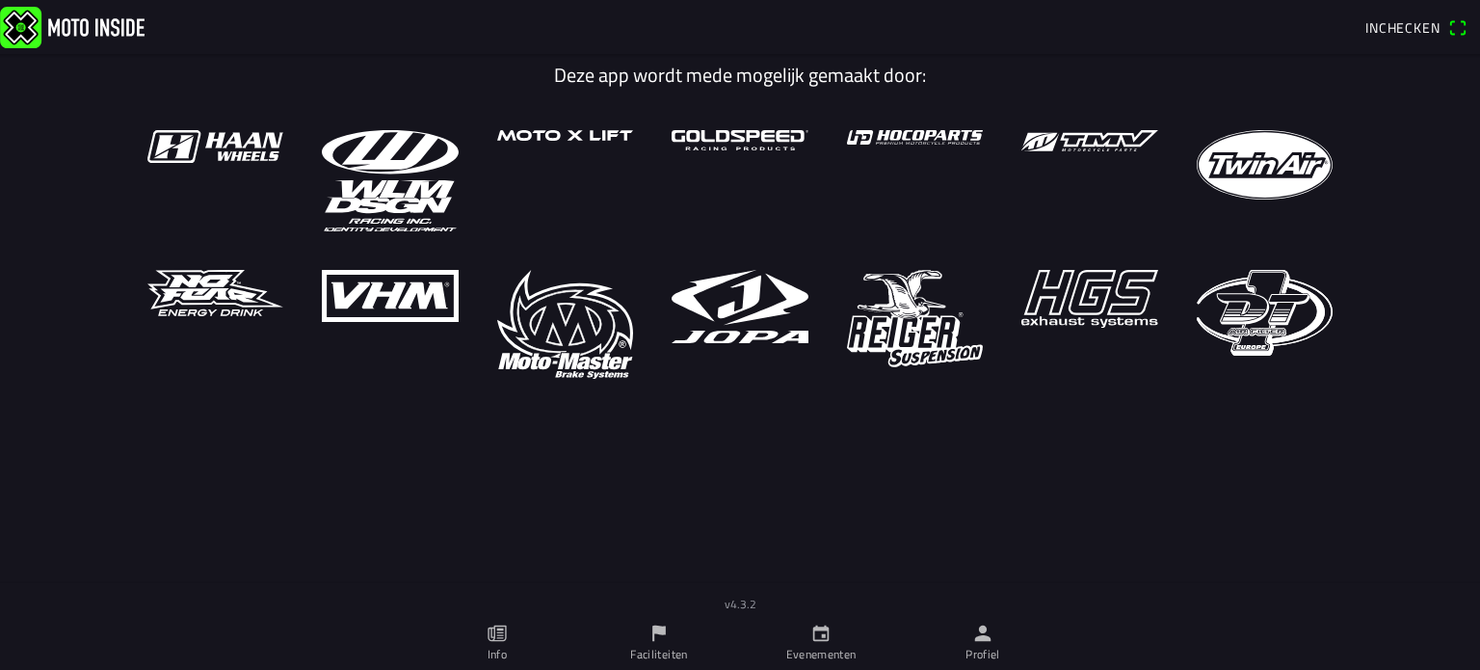
click at [978, 648] on ion-label "Profiel" at bounding box center [983, 654] width 35 height 17
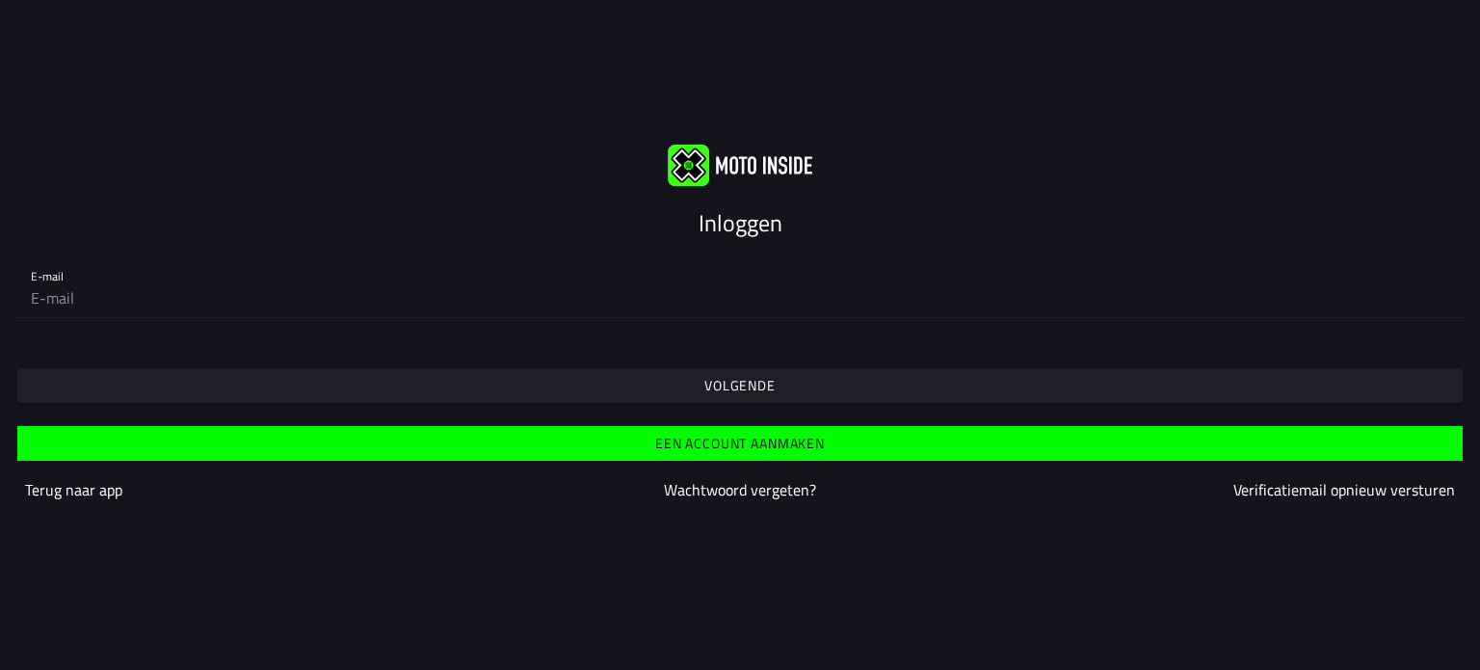
click at [0, 0] on slot "Volgende" at bounding box center [0, 0] width 0 height 0
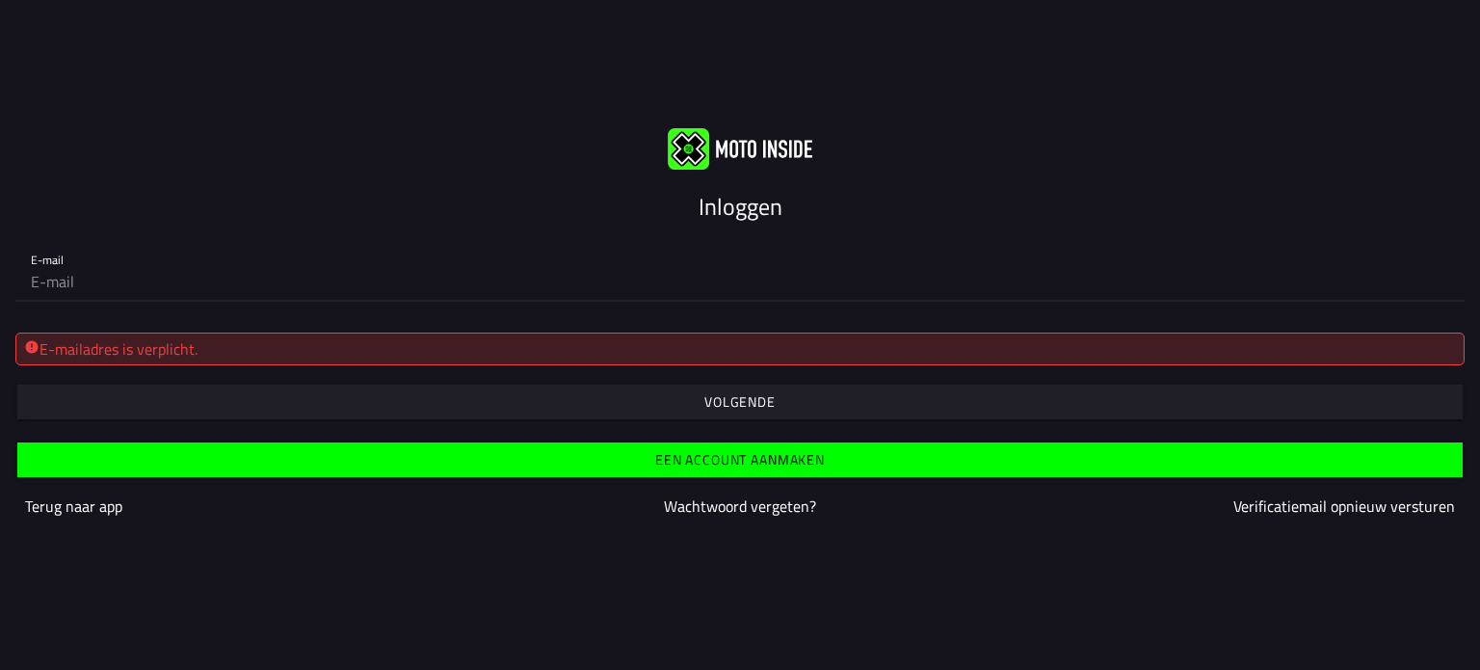
click at [372, 279] on input "email" at bounding box center [740, 281] width 1418 height 39
type input "rick.enderink@gmail.com"
click at [0, 0] on slot "Volgende" at bounding box center [0, 0] width 0 height 0
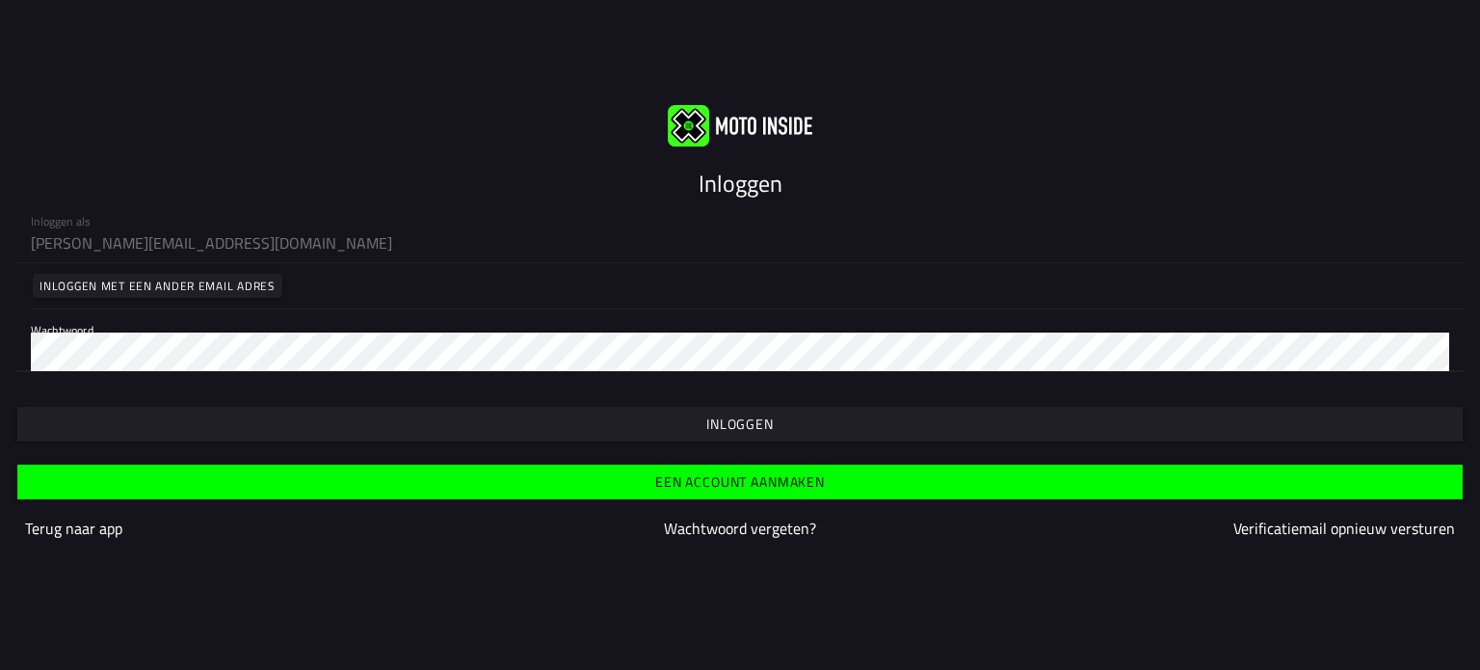
click at [698, 419] on span "button" at bounding box center [739, 424] width 1415 height 35
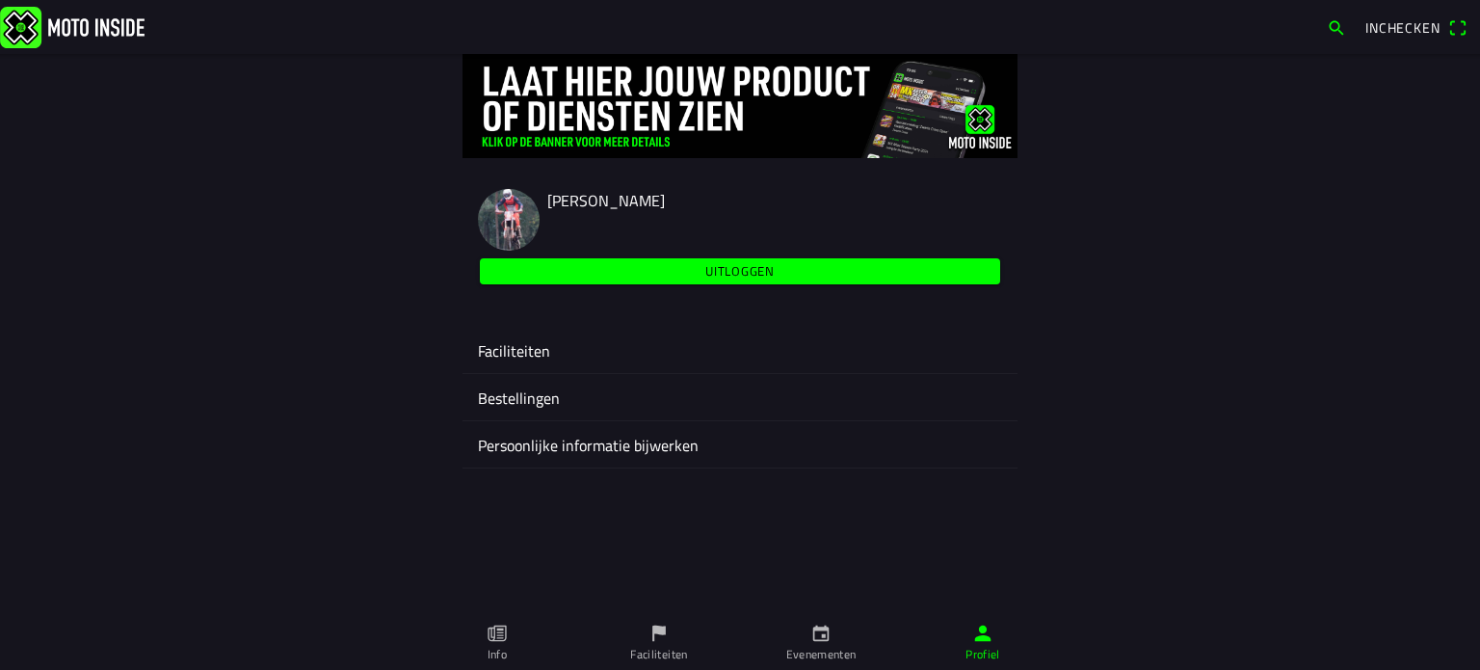
click at [817, 635] on icon "calendar" at bounding box center [820, 632] width 21 height 21
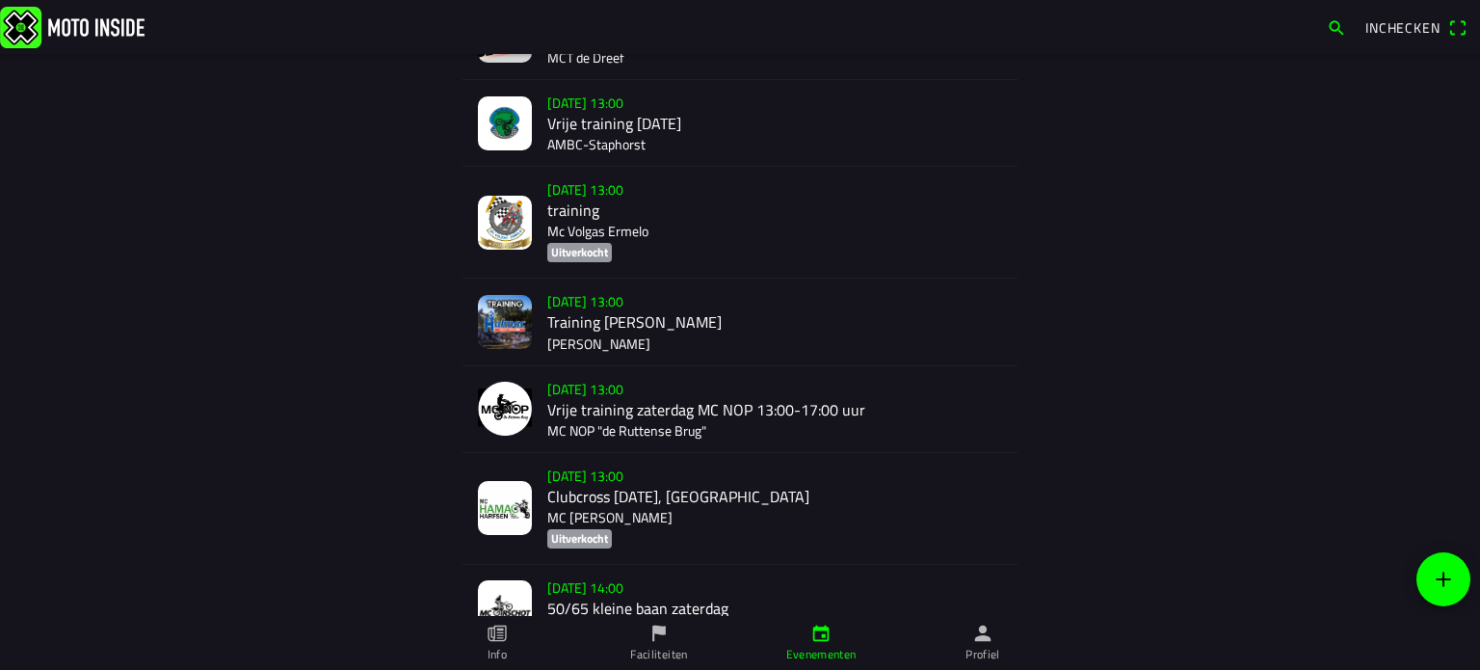
scroll to position [528, 0]
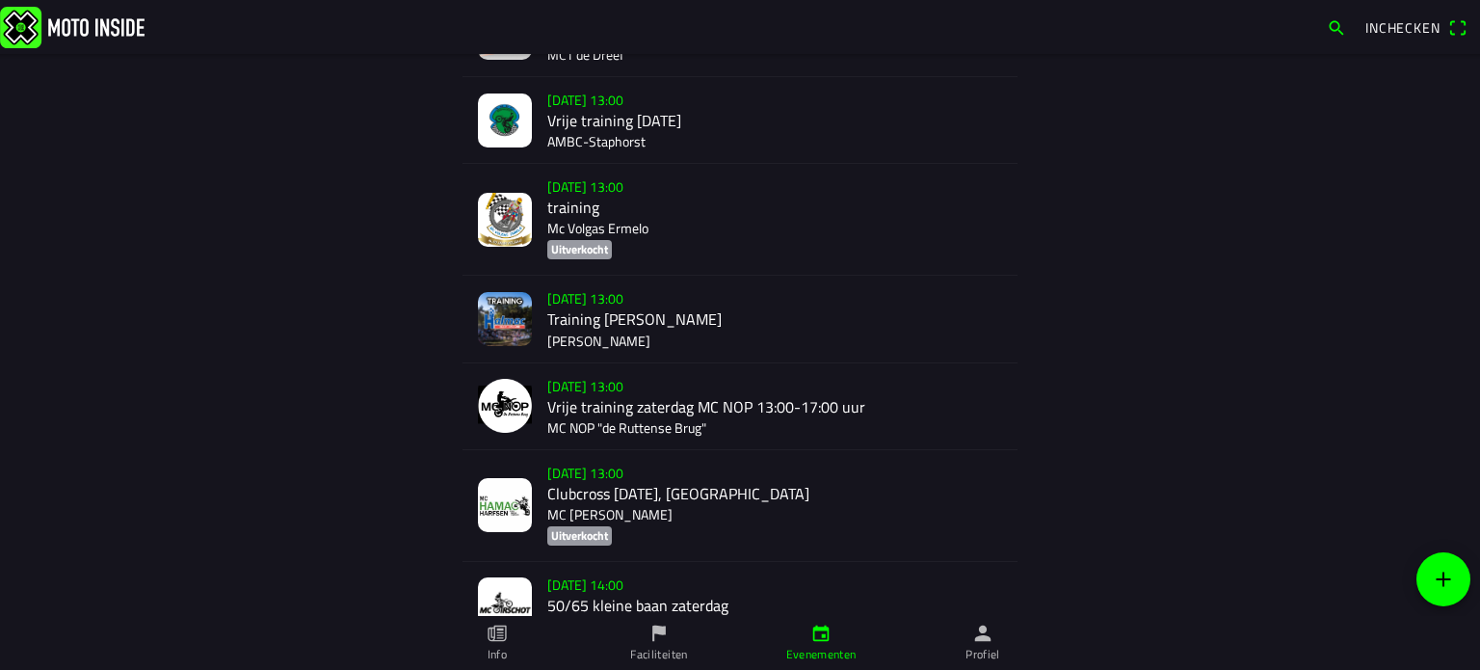
click at [600, 505] on div "za 27 sep. - 13:00 Clubcross zaterdag 27-09, Harfsen MC Hamac Harfsen Uitverkoc…" at bounding box center [774, 505] width 455 height 111
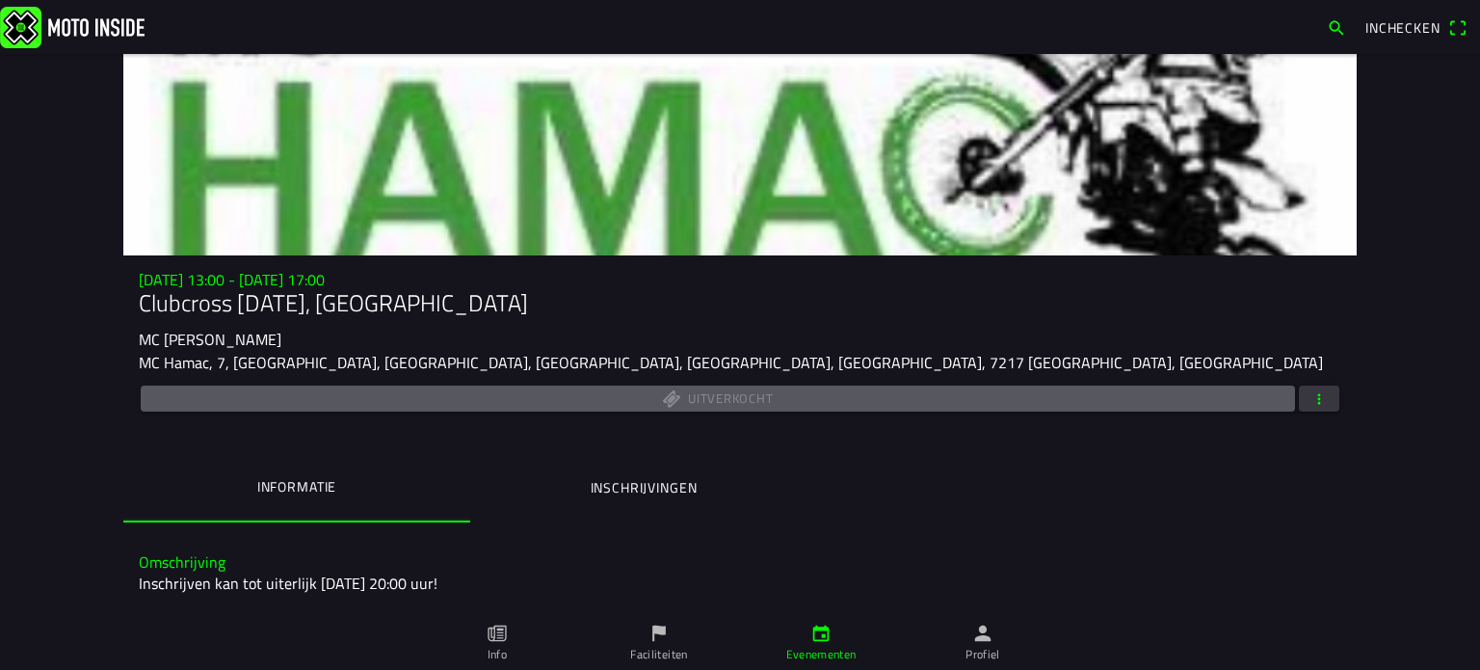
click at [1310, 396] on span "button" at bounding box center [1318, 398] width 17 height 26
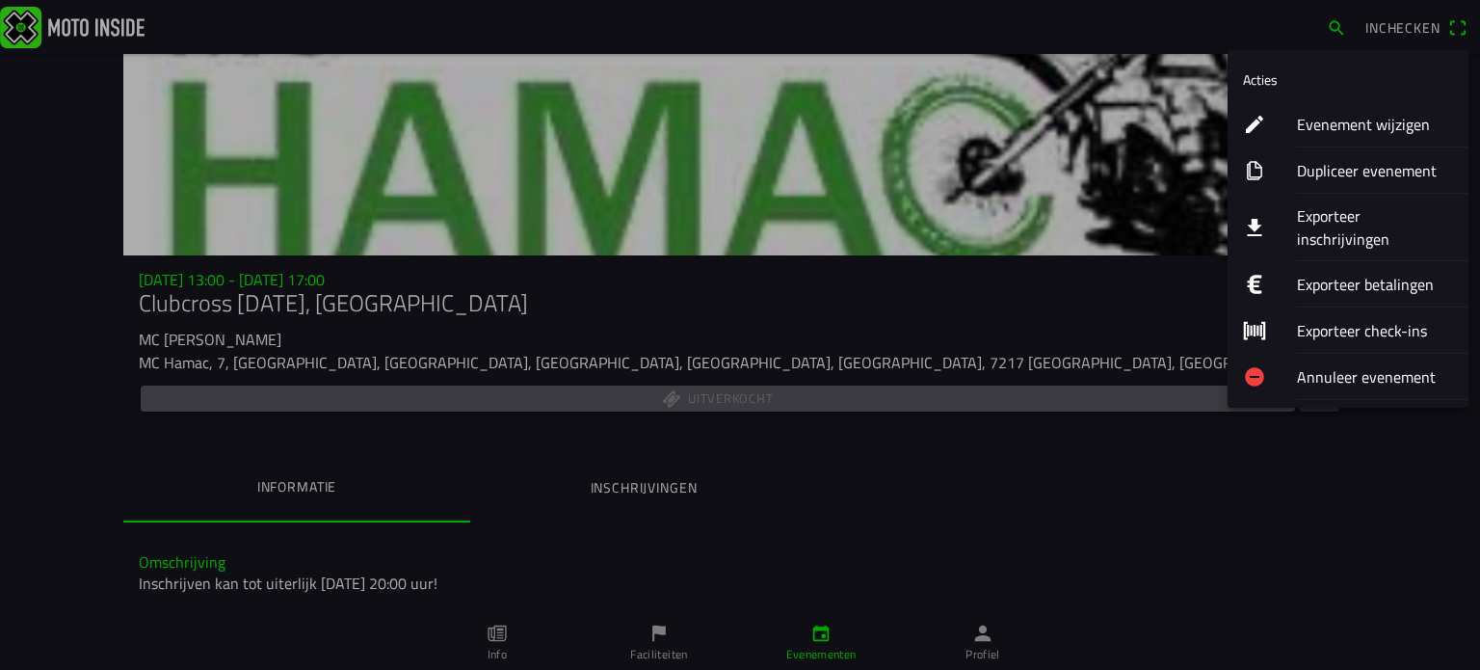
click at [1331, 215] on ion-label "Exporteer inschrijvingen" at bounding box center [1375, 227] width 156 height 46
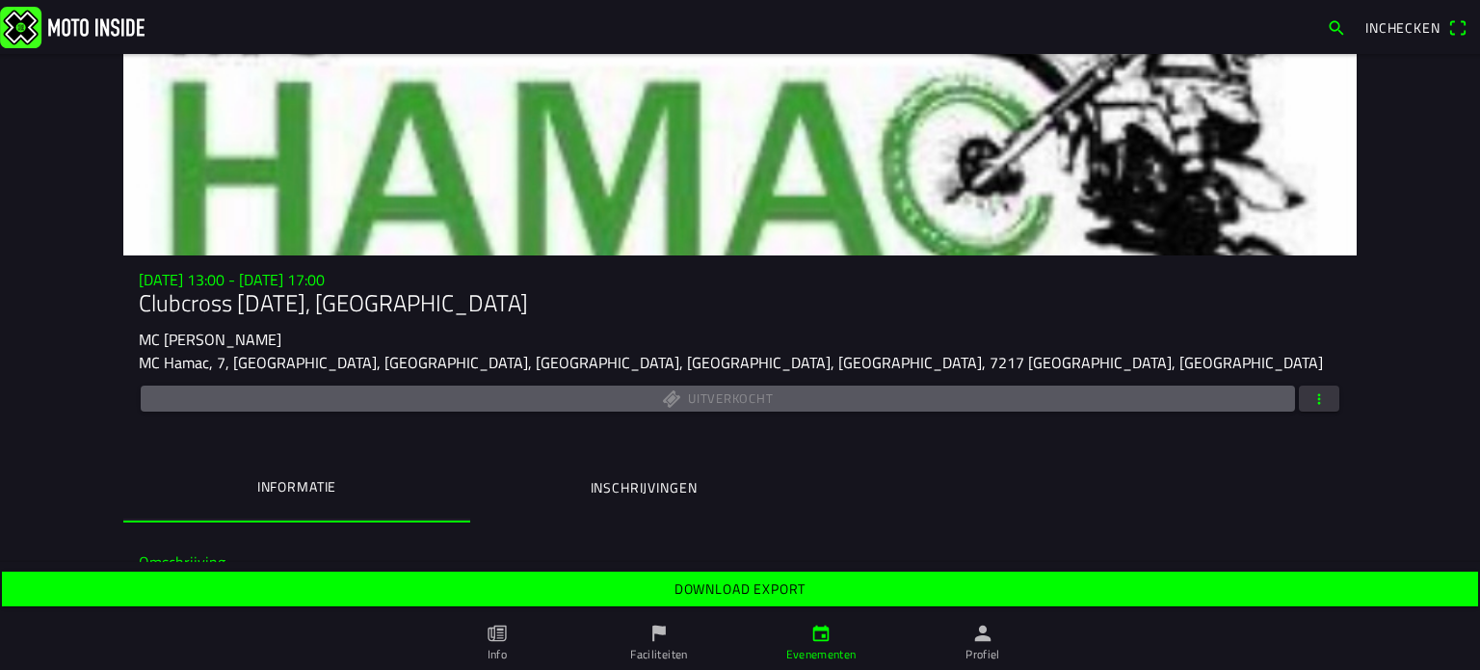
click at [0, 0] on slot "Download export" at bounding box center [0, 0] width 0 height 0
